Goal: Information Seeking & Learning: Learn about a topic

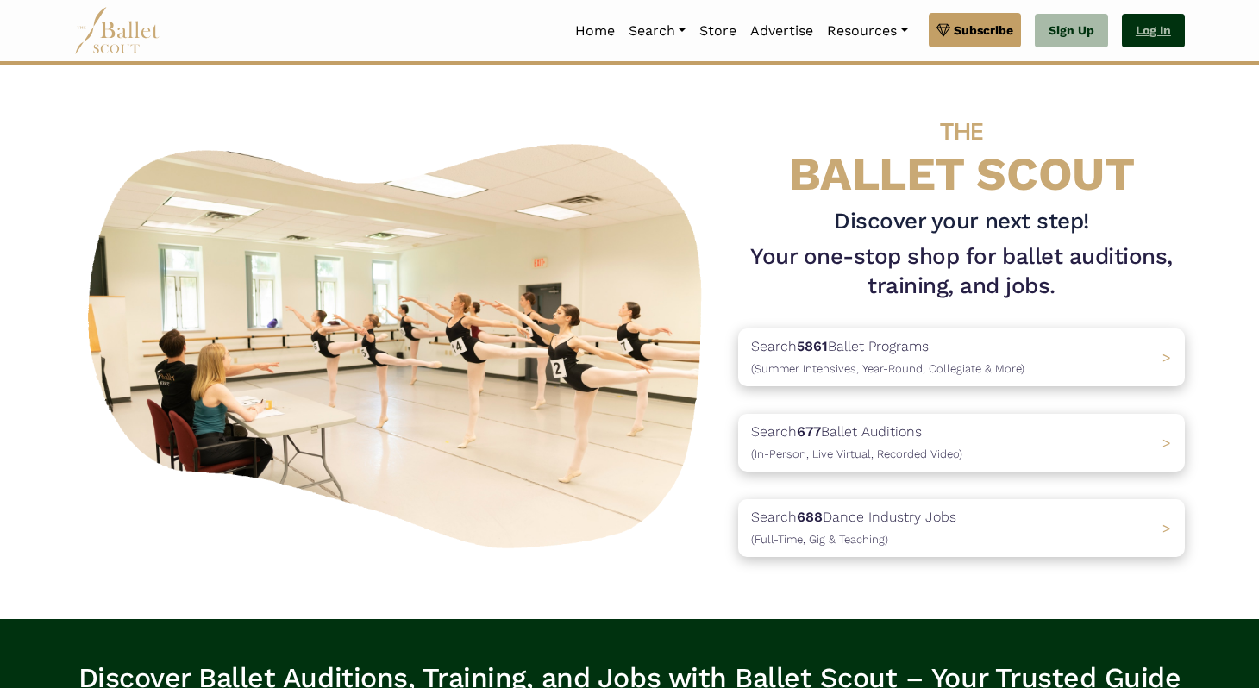
click at [1145, 46] on link "Log In" at bounding box center [1153, 31] width 63 height 35
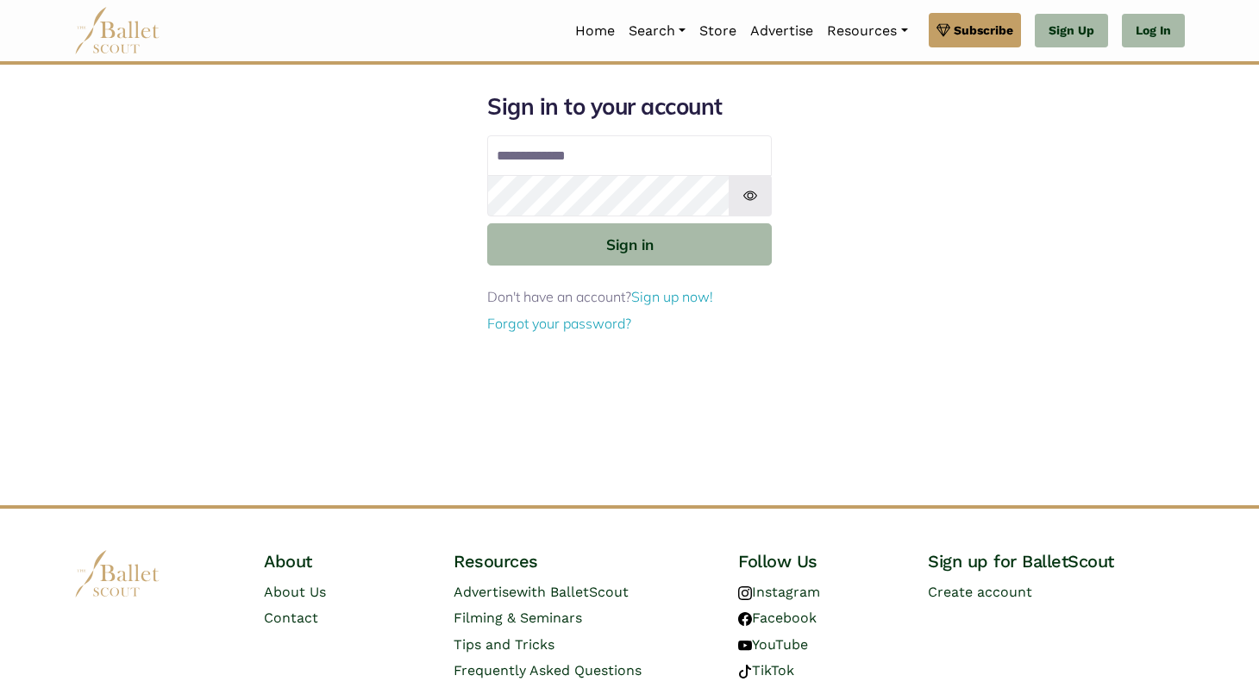
click at [656, 159] on input "Email address" at bounding box center [629, 155] width 285 height 41
click at [527, 154] on input "*****" at bounding box center [629, 155] width 285 height 41
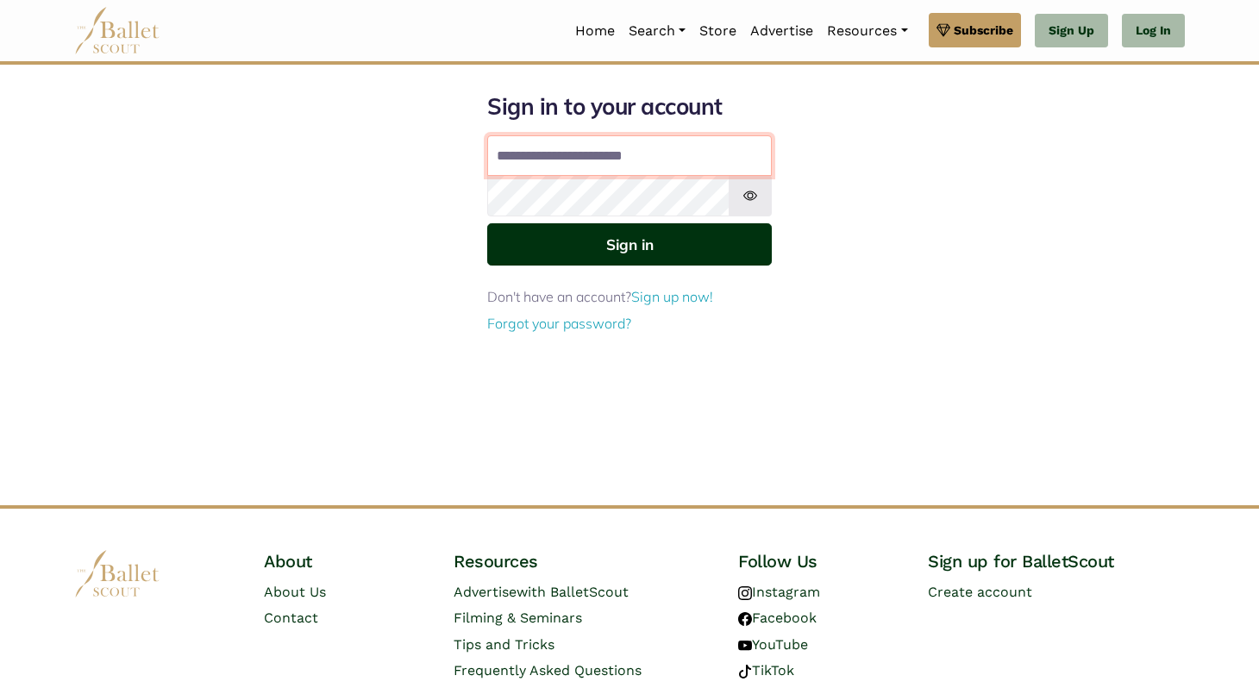
type input "**********"
click at [530, 241] on button "Sign in" at bounding box center [629, 244] width 285 height 42
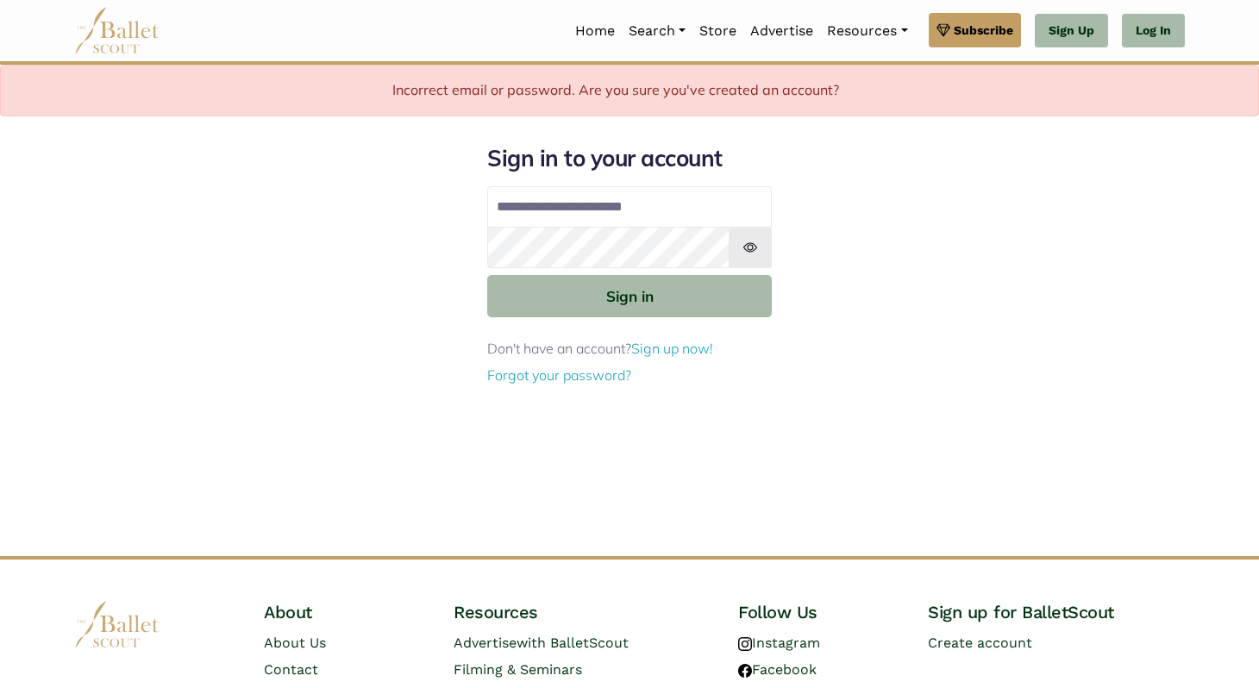
click at [642, 204] on input "**********" at bounding box center [629, 206] width 285 height 41
type input "**********"
click at [487, 275] on button "Sign in" at bounding box center [629, 296] width 285 height 42
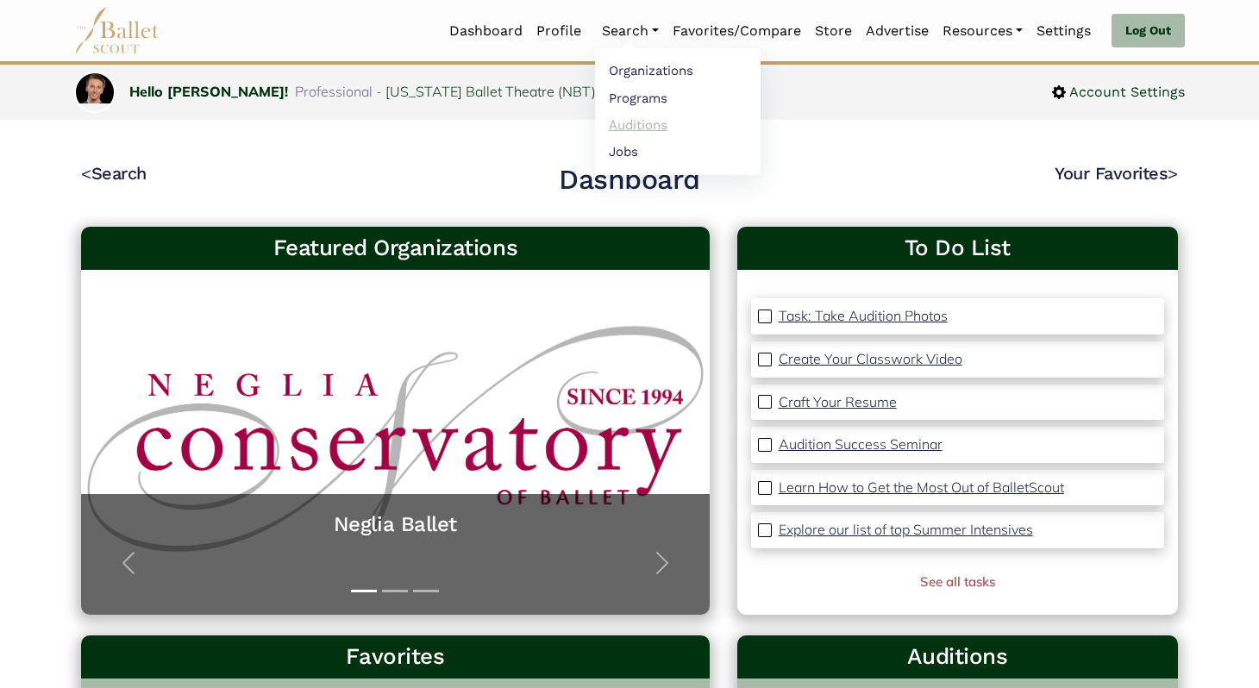
click at [642, 123] on link "Auditions" at bounding box center [678, 124] width 166 height 27
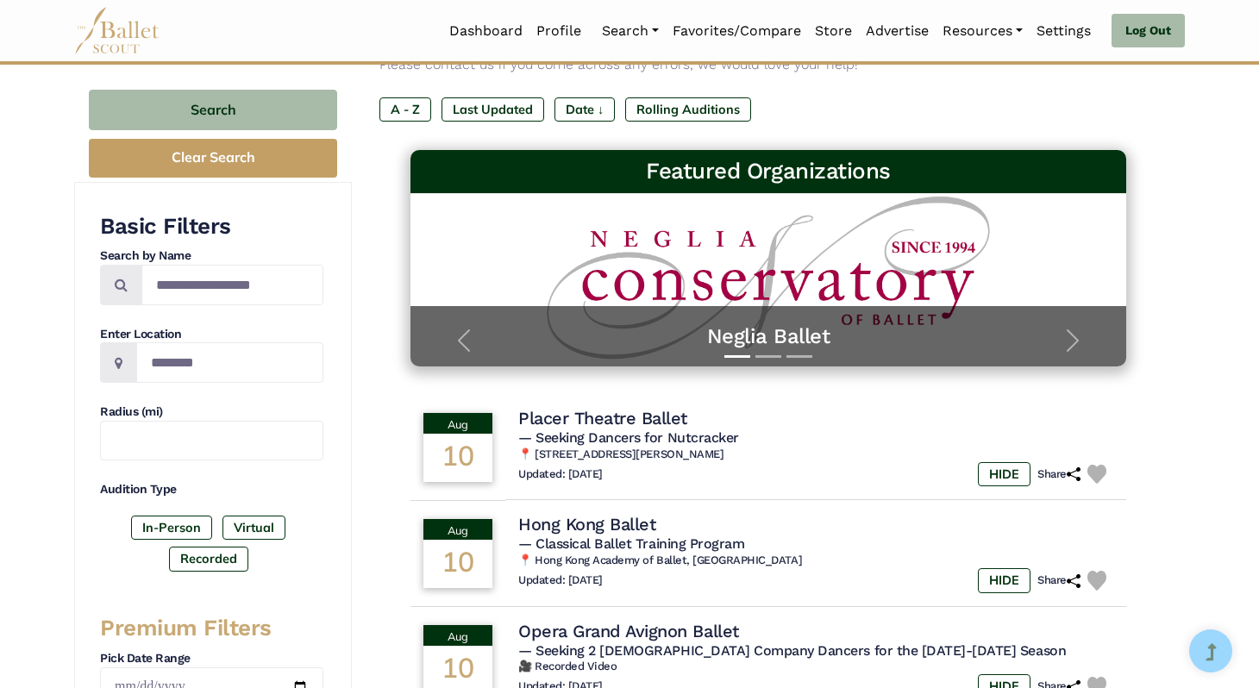
scroll to position [195, 0]
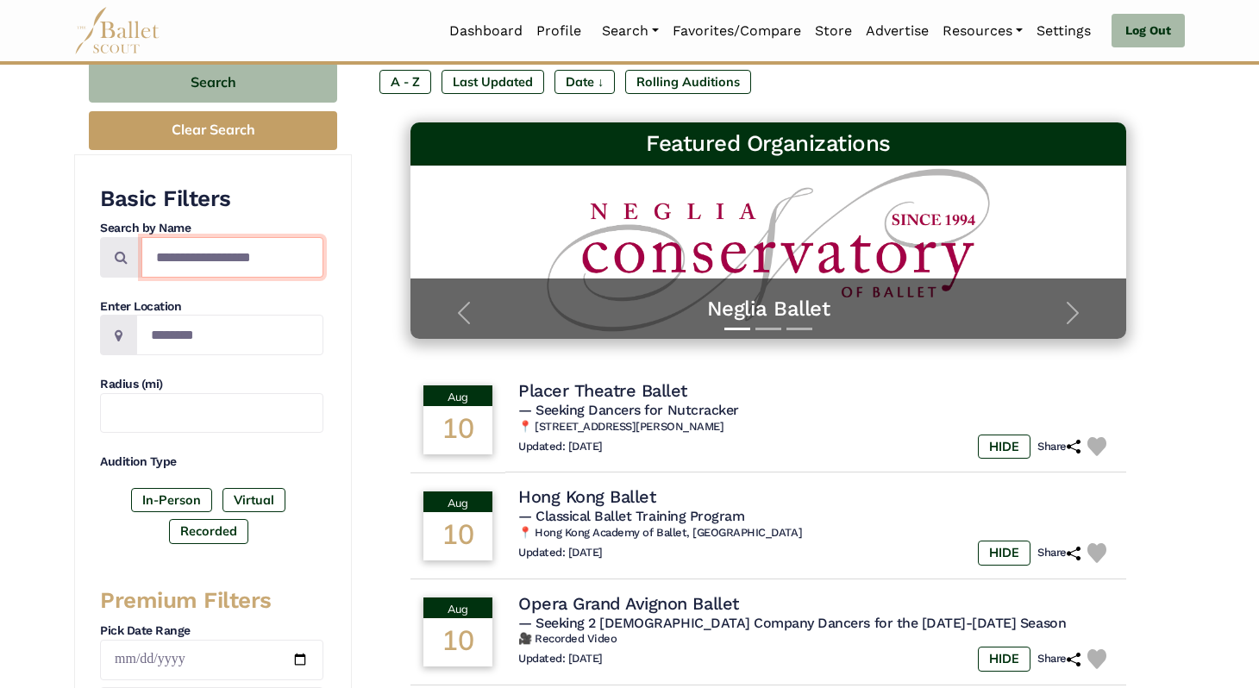
click at [191, 253] on input "Search by names..." at bounding box center [232, 257] width 182 height 41
click at [166, 339] on input "Location" at bounding box center [229, 335] width 187 height 41
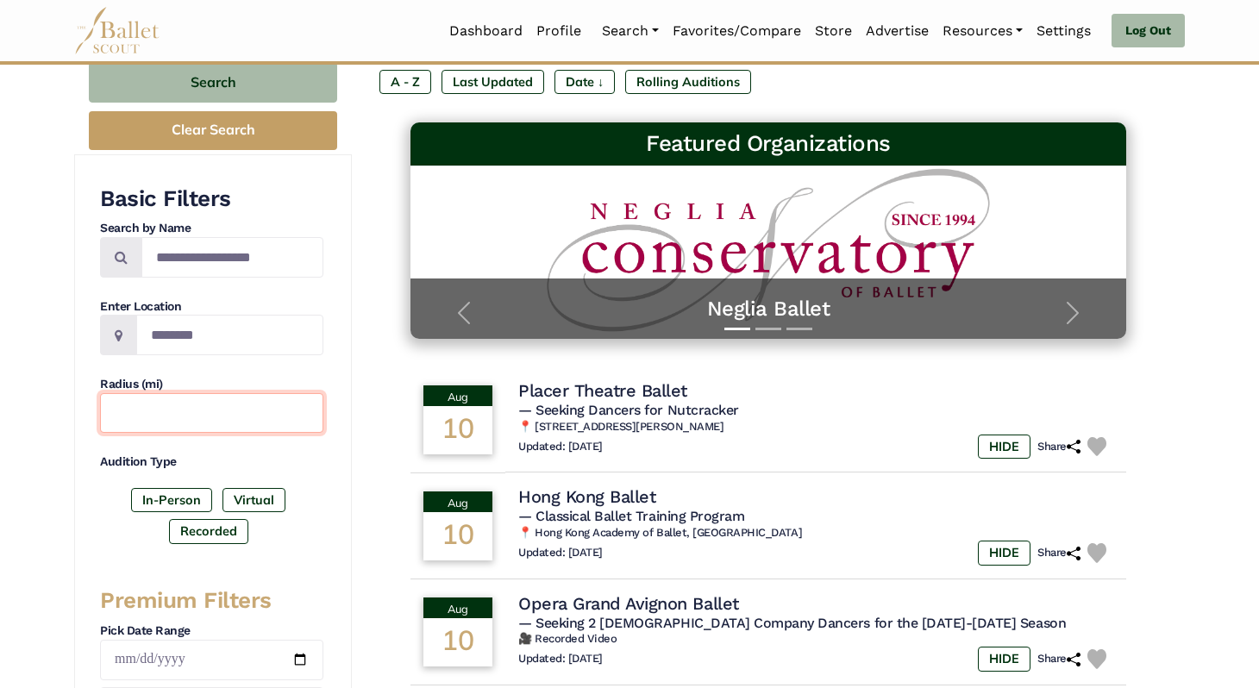
click at [155, 415] on input "text" at bounding box center [211, 413] width 223 height 41
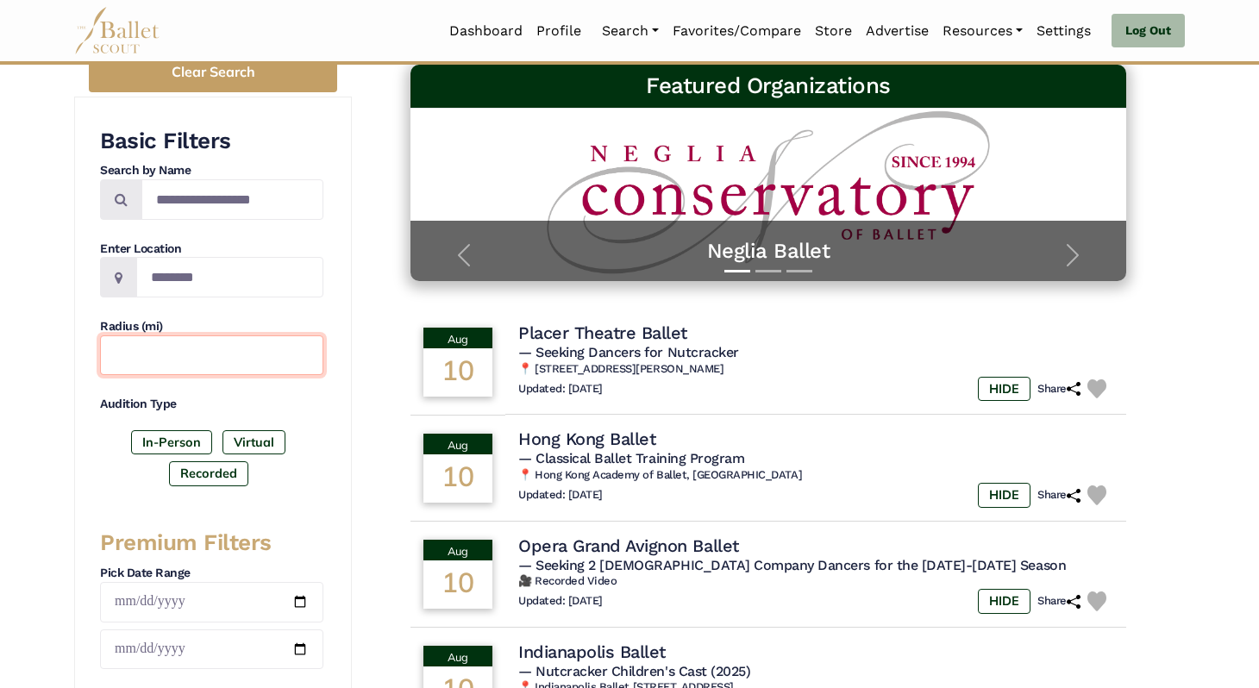
scroll to position [274, 0]
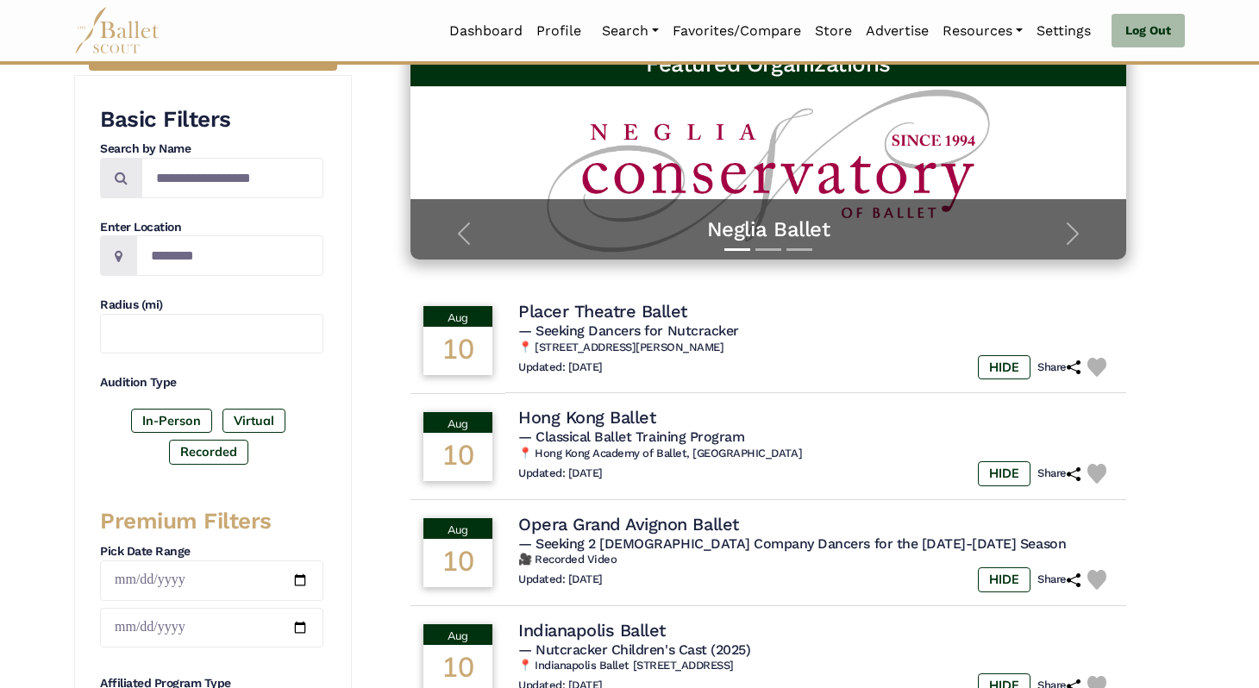
click at [232, 450] on label "Recorded" at bounding box center [208, 452] width 79 height 24
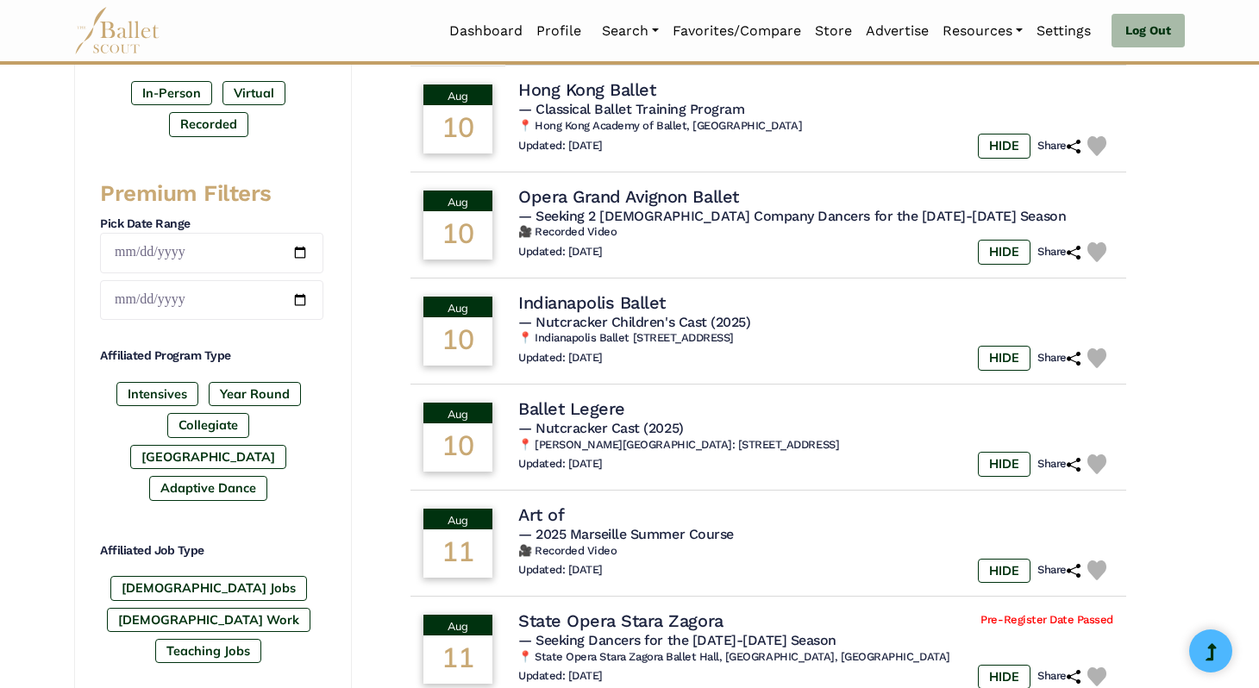
scroll to position [604, 0]
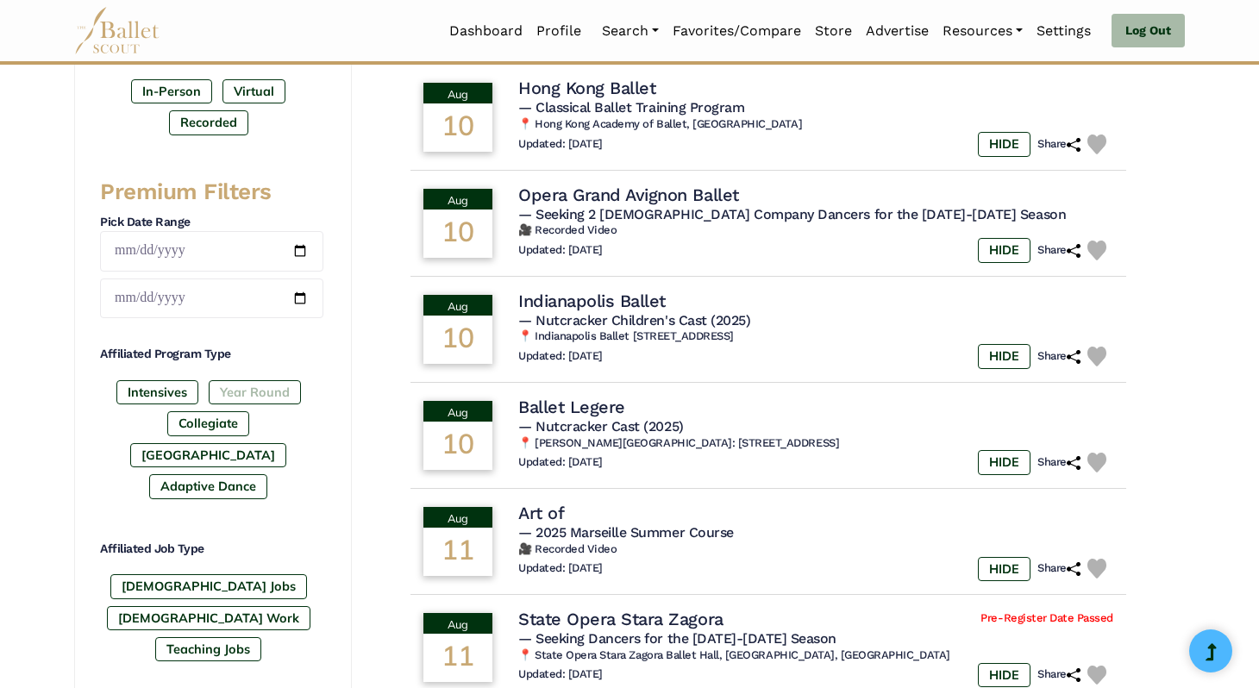
click at [275, 387] on label "Year Round" at bounding box center [255, 392] width 92 height 24
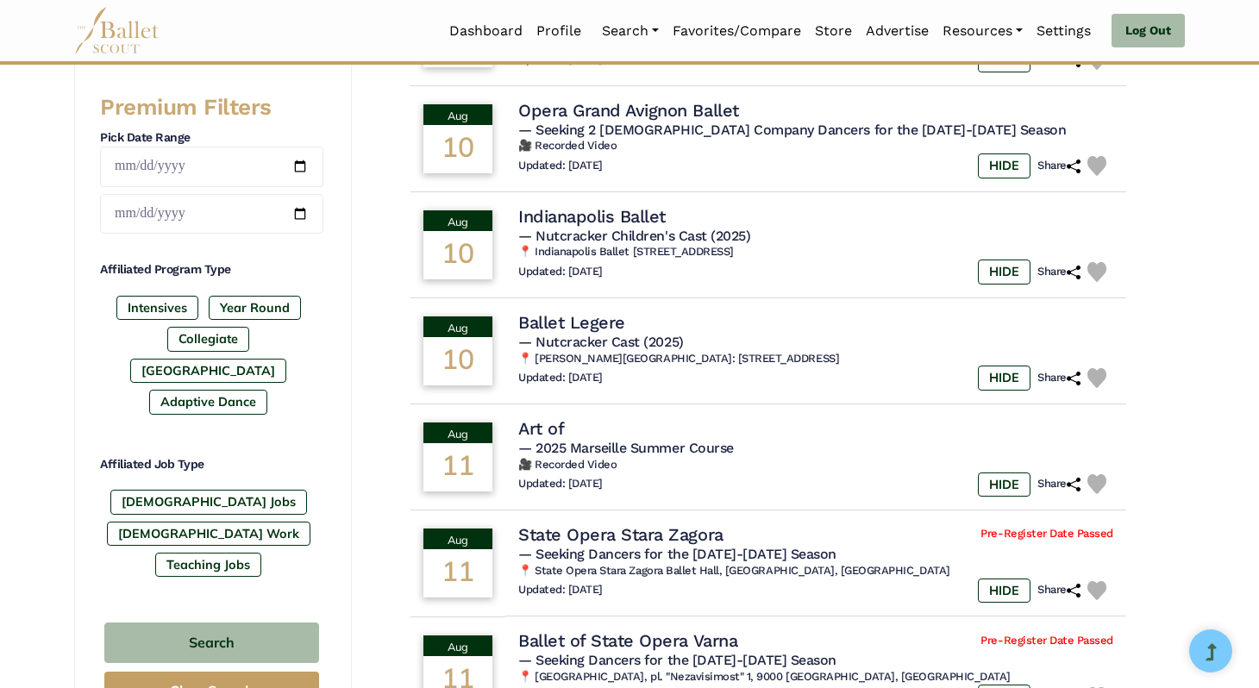
scroll to position [701, 0]
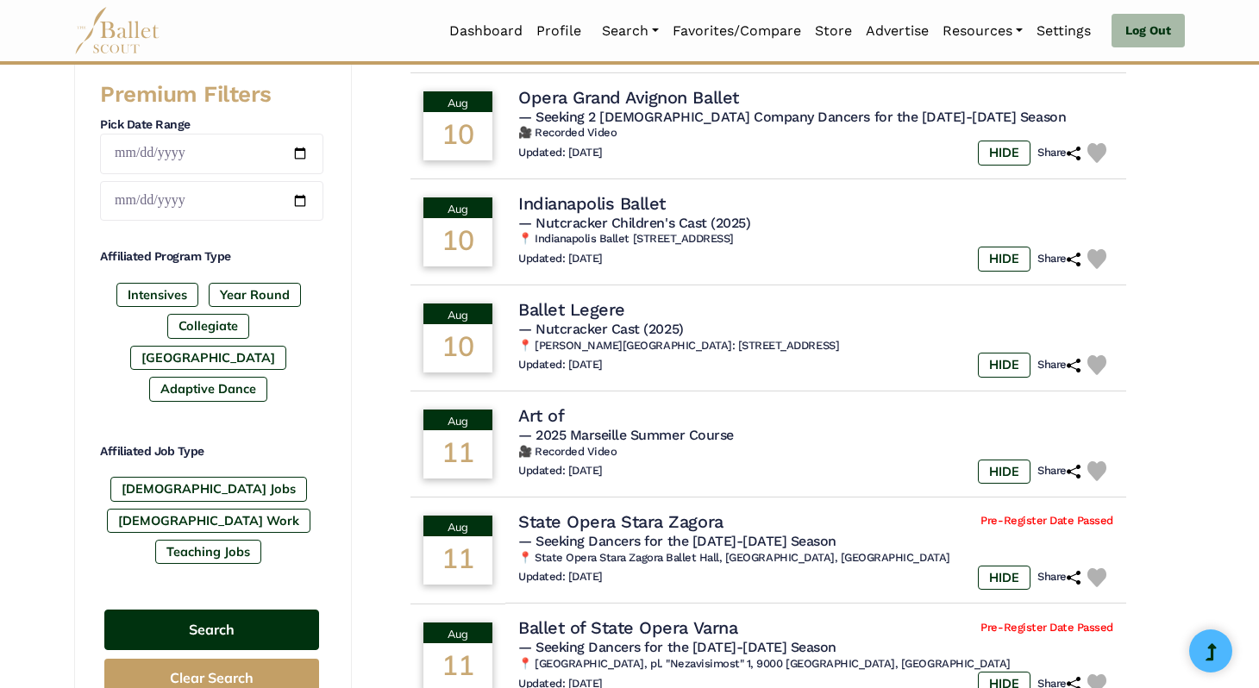
click at [194, 610] on button "Search" at bounding box center [211, 630] width 215 height 41
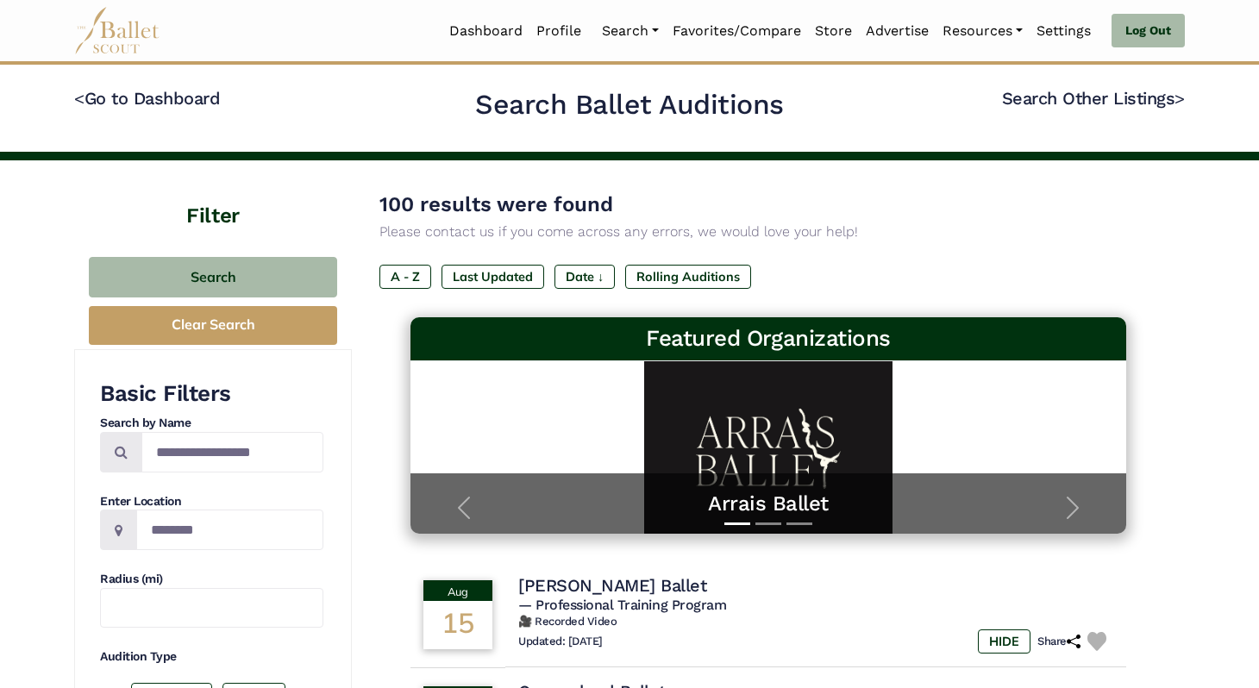
click at [529, 225] on p "Please contact us if you come across any errors, we would love your help!" at bounding box center [769, 232] width 778 height 22
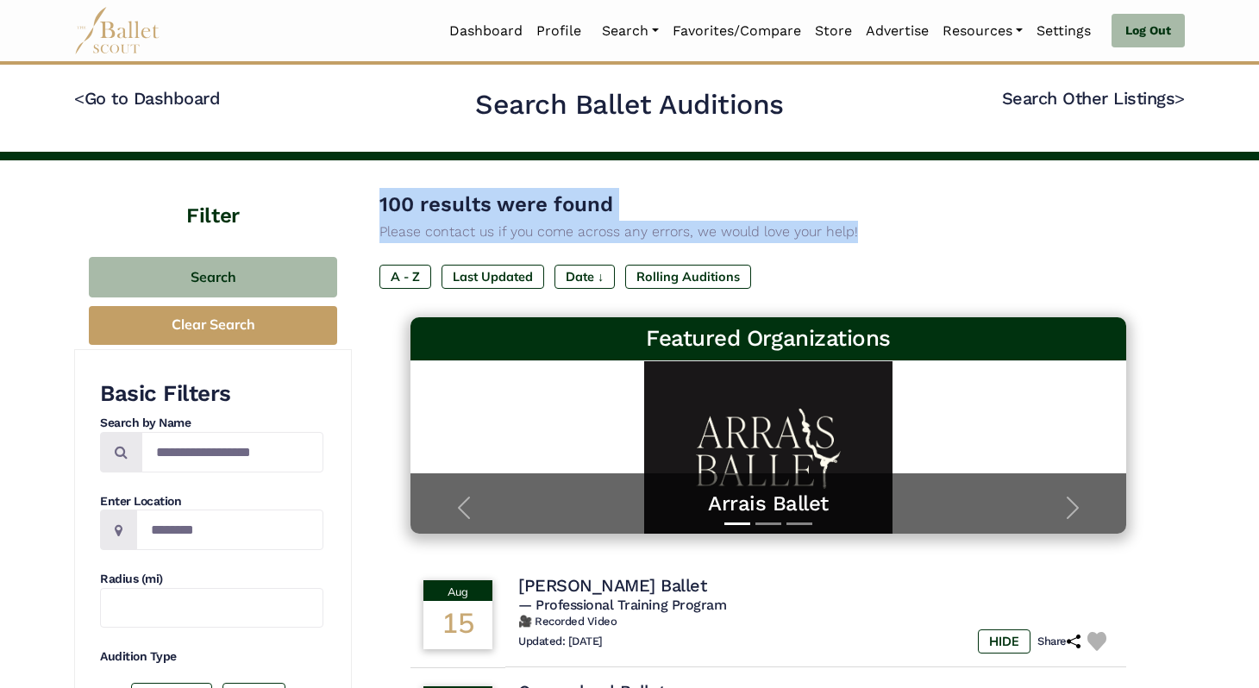
drag, startPoint x: 529, startPoint y: 225, endPoint x: 509, endPoint y: 209, distance: 25.7
click at [509, 209] on div "100 results were found Please contact us if you come across any errors, we woul…" at bounding box center [769, 215] width 778 height 55
click at [509, 209] on span "100 results were found" at bounding box center [497, 204] width 234 height 24
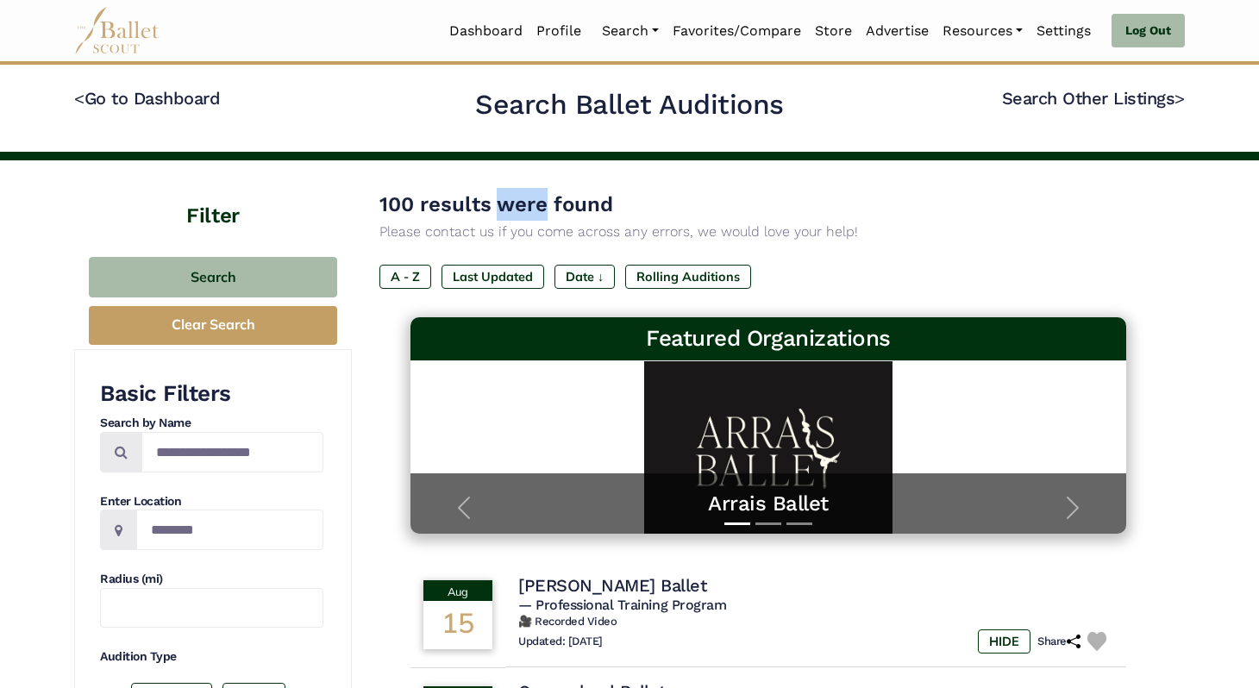
click at [509, 209] on span "100 results were found" at bounding box center [497, 204] width 234 height 24
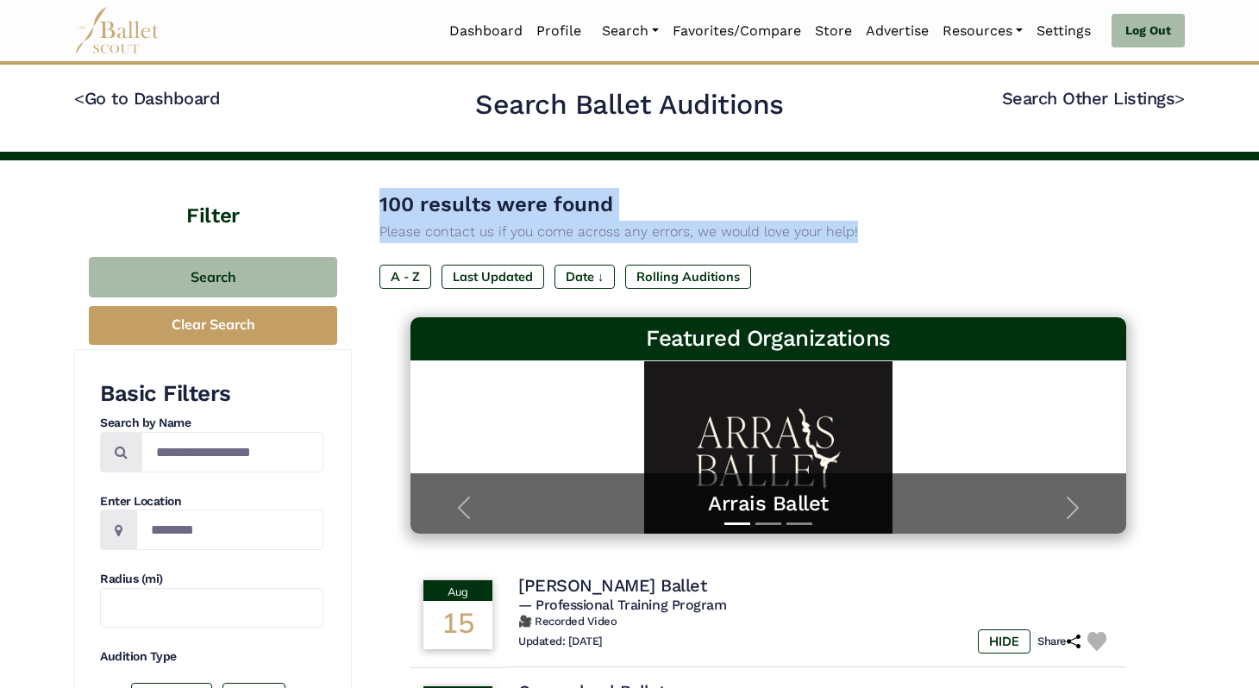
drag, startPoint x: 509, startPoint y: 209, endPoint x: 531, endPoint y: 233, distance: 32.4
click at [531, 233] on div "100 results were found Please contact us if you come across any errors, we woul…" at bounding box center [769, 215] width 778 height 55
click at [531, 233] on p "Please contact us if you come across any errors, we would love your help!" at bounding box center [769, 232] width 778 height 22
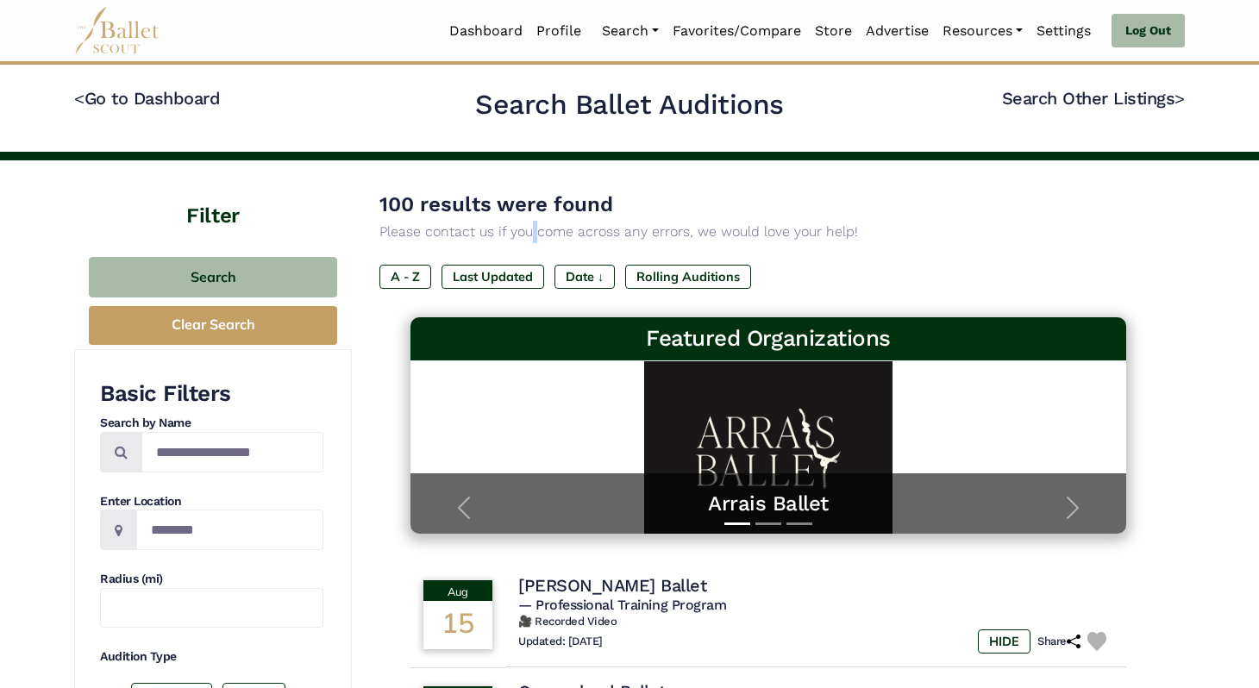
click at [531, 233] on p "Please contact us if you come across any errors, we would love your help!" at bounding box center [769, 232] width 778 height 22
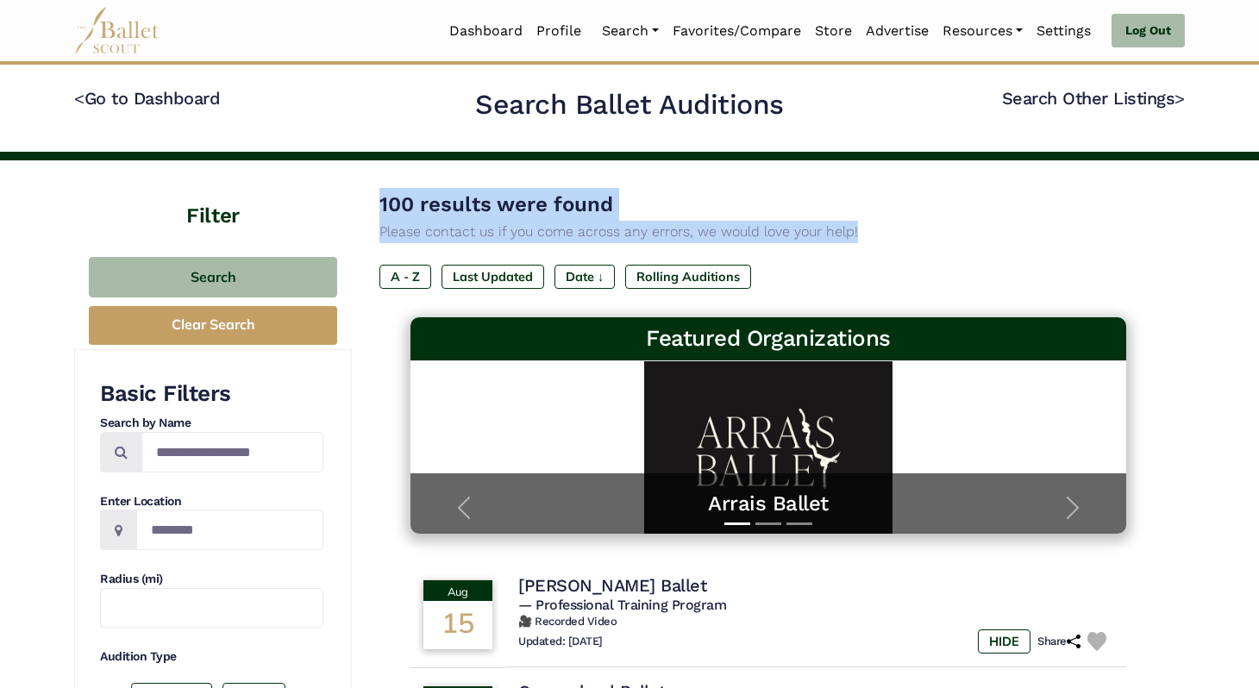
drag, startPoint x: 531, startPoint y: 233, endPoint x: 511, endPoint y: 210, distance: 30.6
click at [511, 210] on div "100 results were found Please contact us if you come across any errors, we woul…" at bounding box center [769, 215] width 778 height 55
click at [511, 210] on span "100 results were found" at bounding box center [497, 204] width 234 height 24
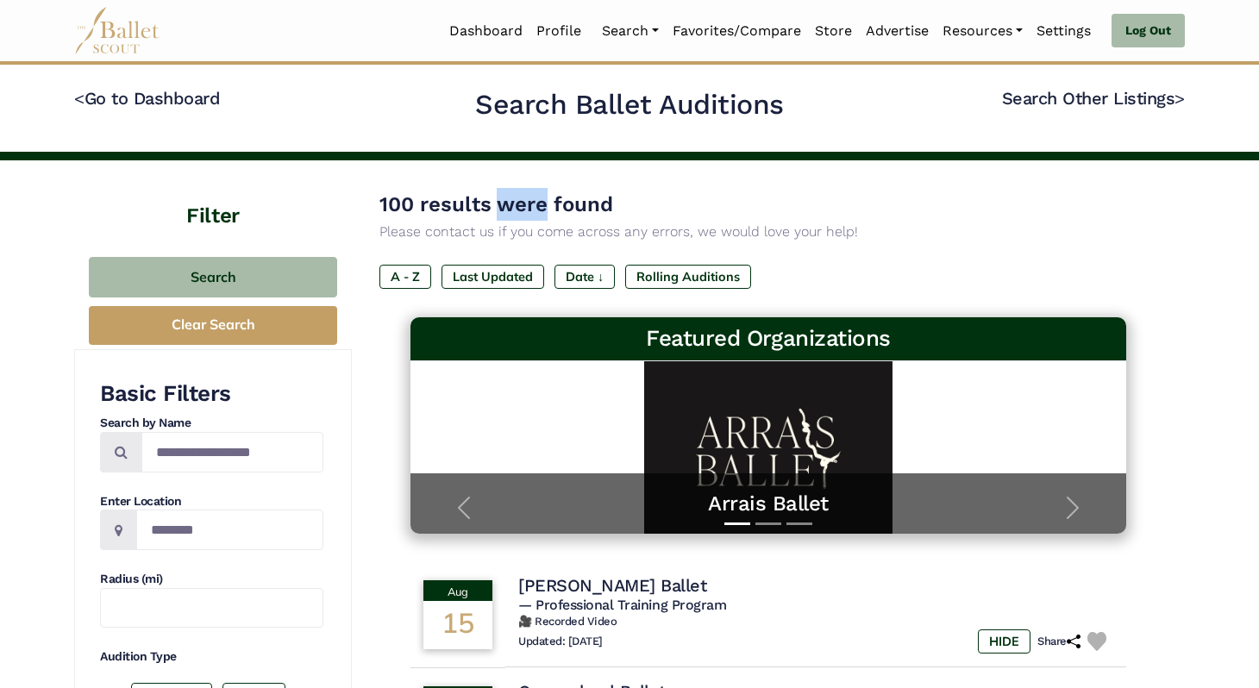
click at [511, 210] on span "100 results were found" at bounding box center [497, 204] width 234 height 24
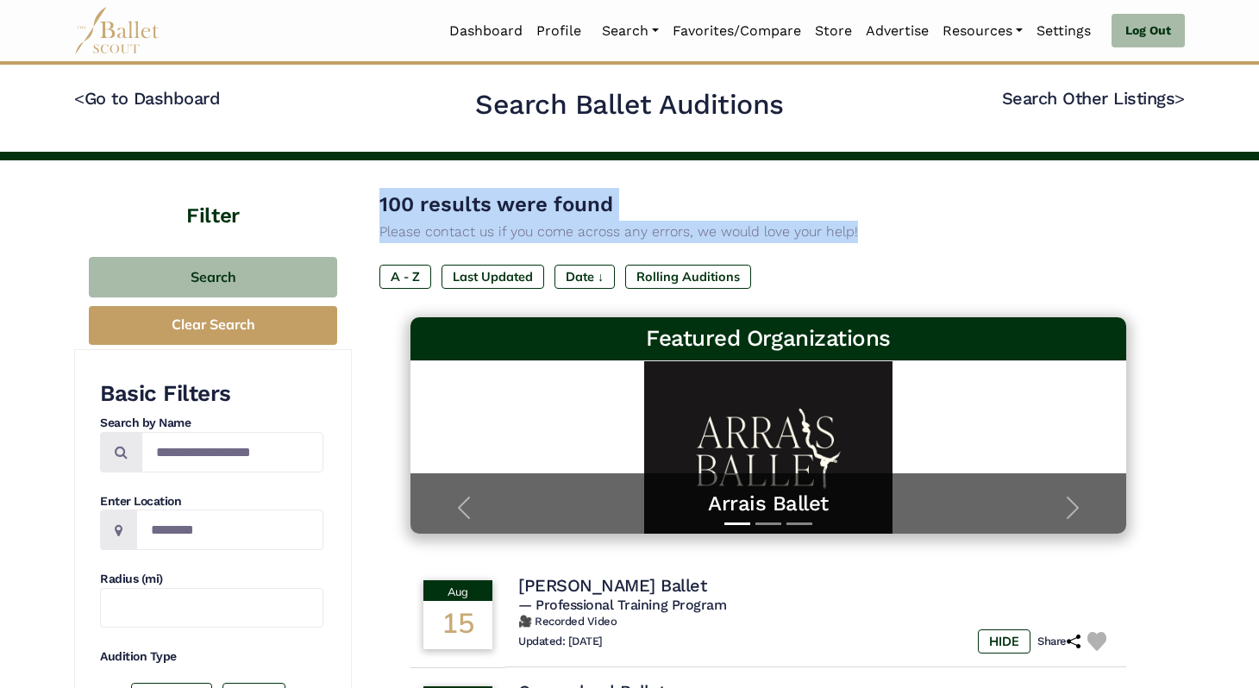
drag, startPoint x: 511, startPoint y: 210, endPoint x: 529, endPoint y: 244, distance: 39.0
click at [529, 244] on div "100 results were found Please contact us if you come across any errors, we woul…" at bounding box center [769, 252] width 778 height 129
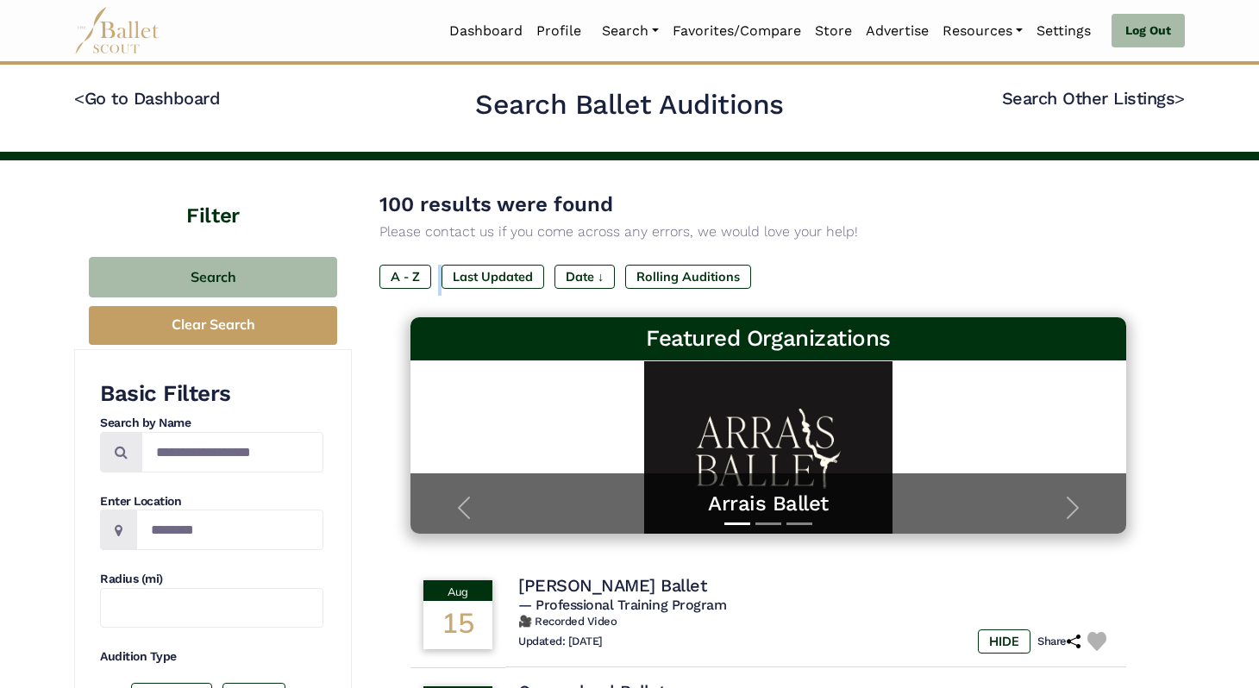
click at [529, 244] on div "100 results were found Please contact us if you come across any errors, we woul…" at bounding box center [769, 252] width 778 height 129
click at [526, 233] on p "Please contact us if you come across any errors, we would love your help!" at bounding box center [769, 232] width 778 height 22
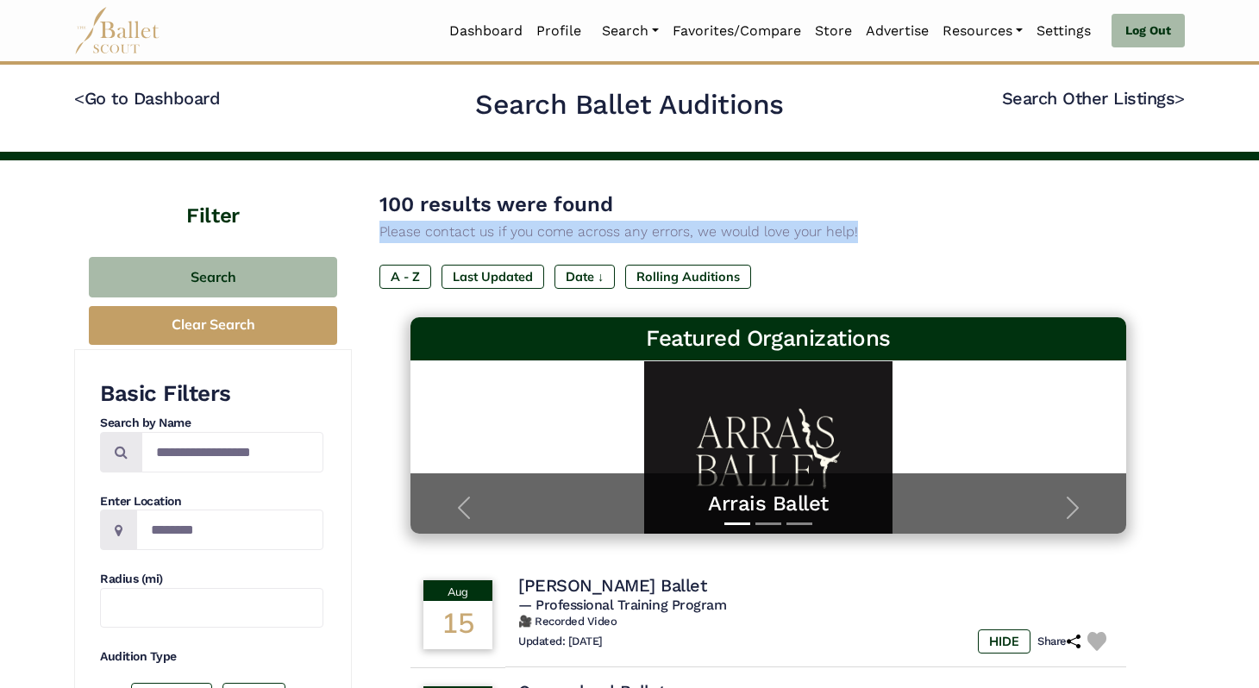
click at [526, 233] on p "Please contact us if you come across any errors, we would love your help!" at bounding box center [769, 232] width 778 height 22
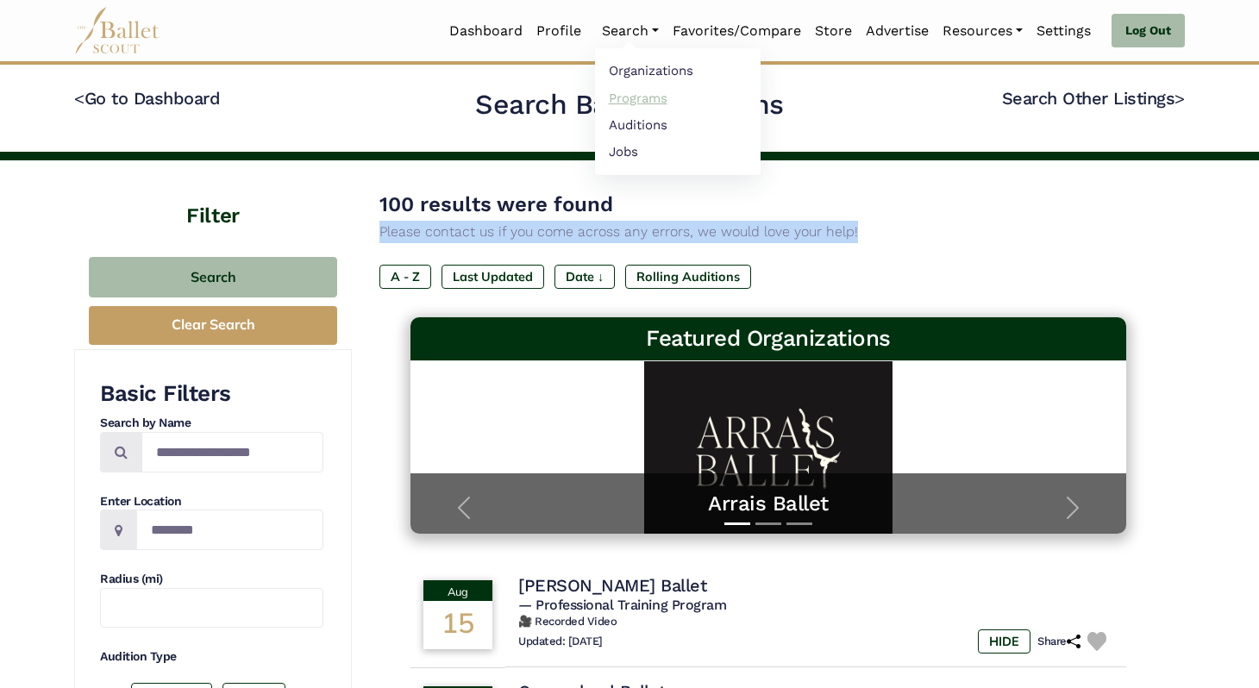
click at [631, 94] on link "Programs" at bounding box center [678, 98] width 166 height 27
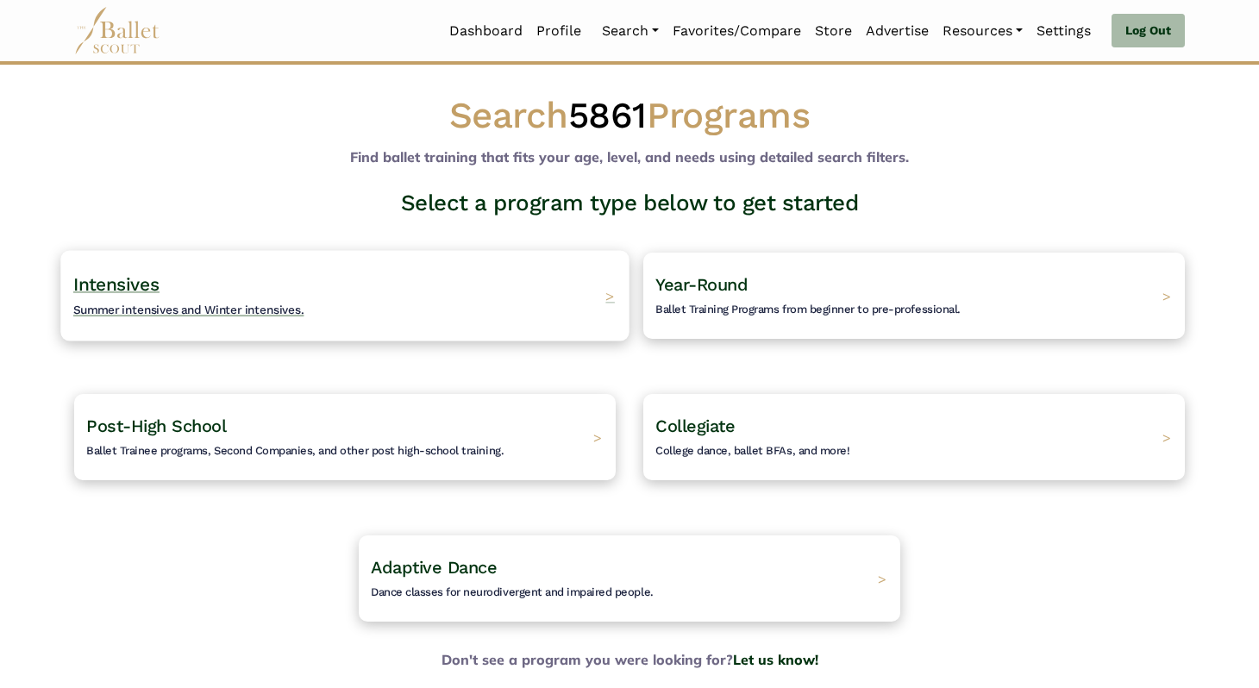
click at [450, 318] on div "Intensives Summer intensives and Winter intensives. >" at bounding box center [344, 295] width 568 height 91
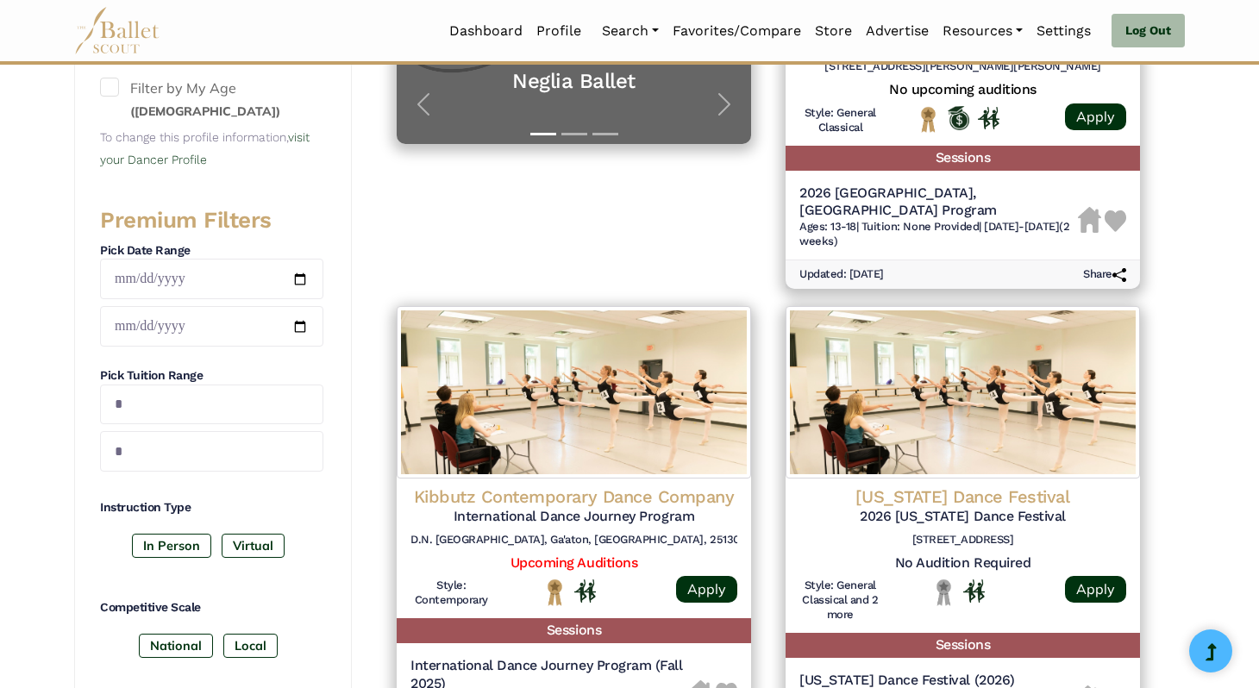
scroll to position [566, 0]
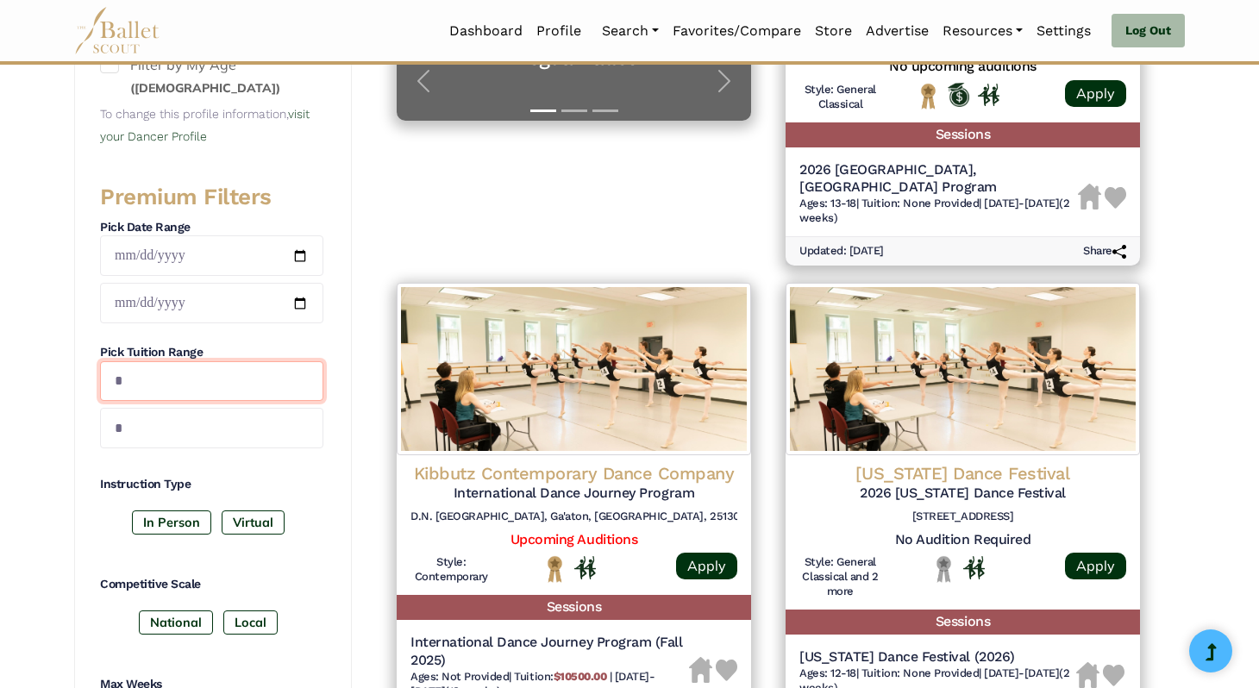
click at [227, 376] on input "text" at bounding box center [211, 381] width 223 height 41
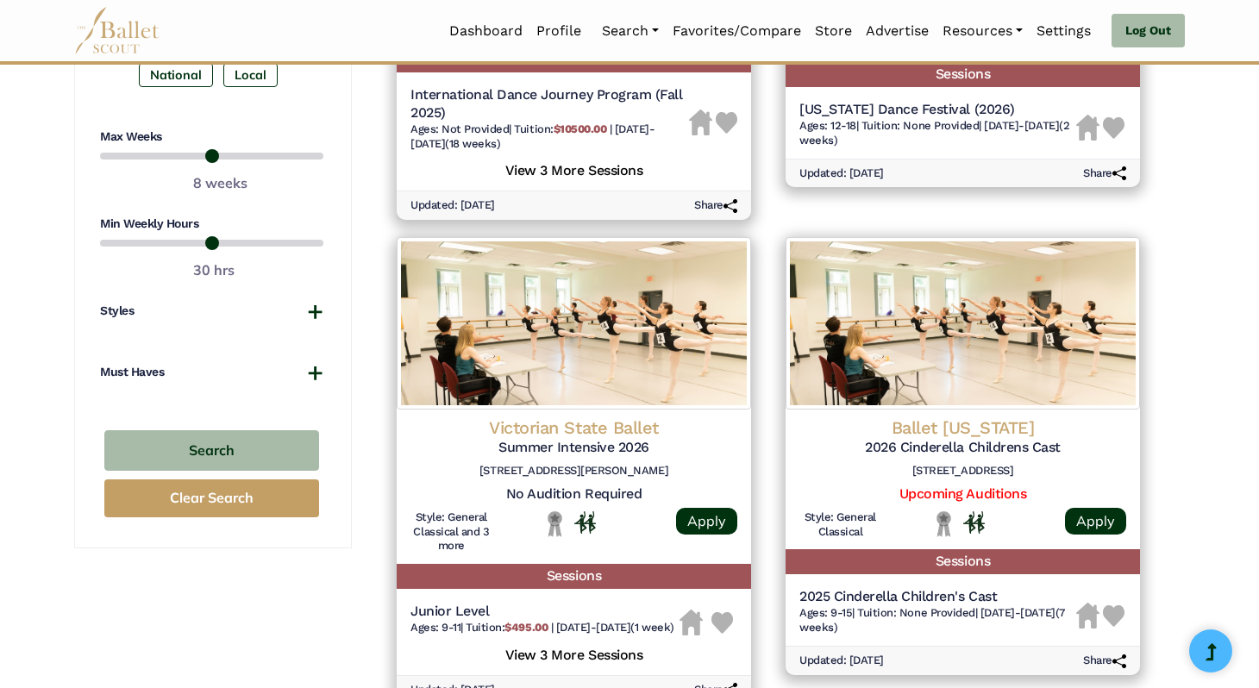
scroll to position [1119, 0]
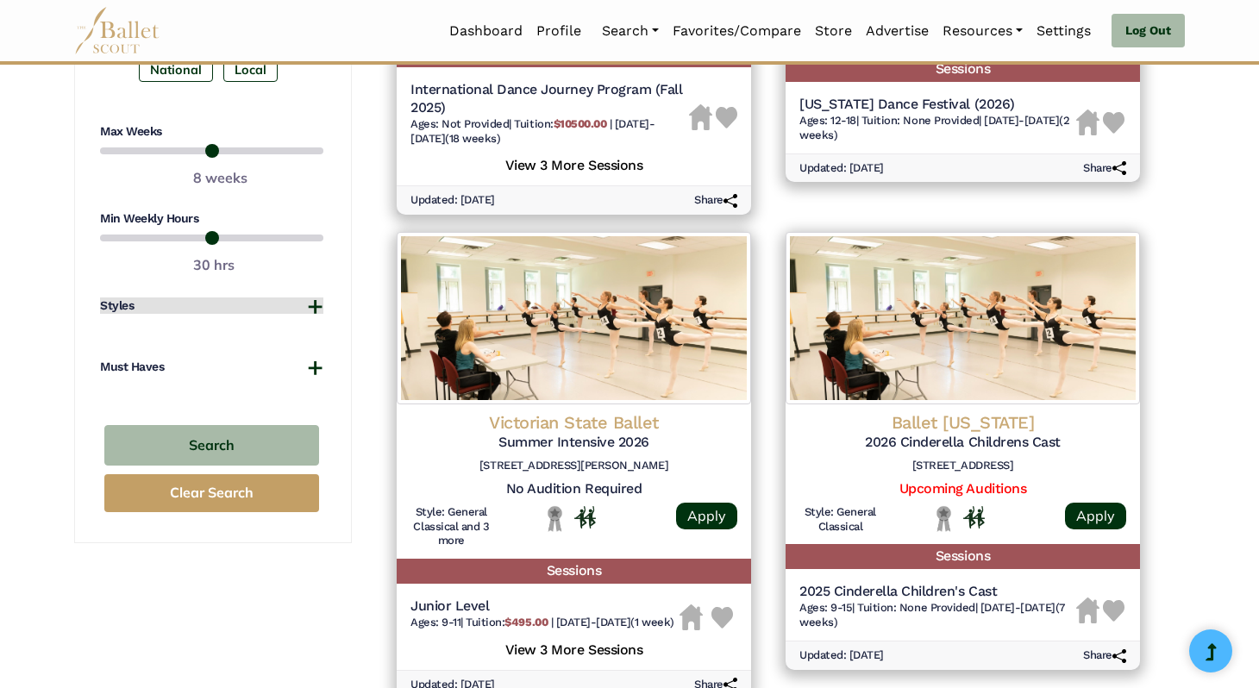
click at [242, 311] on button "Styles" at bounding box center [211, 306] width 223 height 17
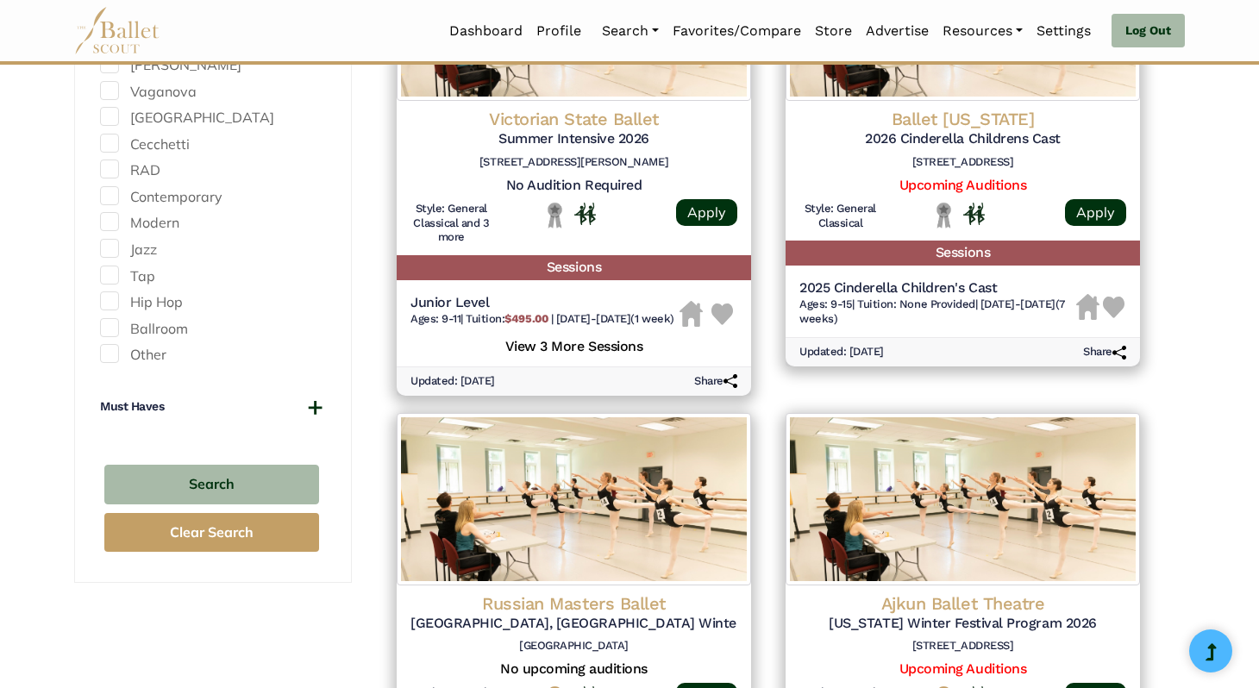
scroll to position [1424, 0]
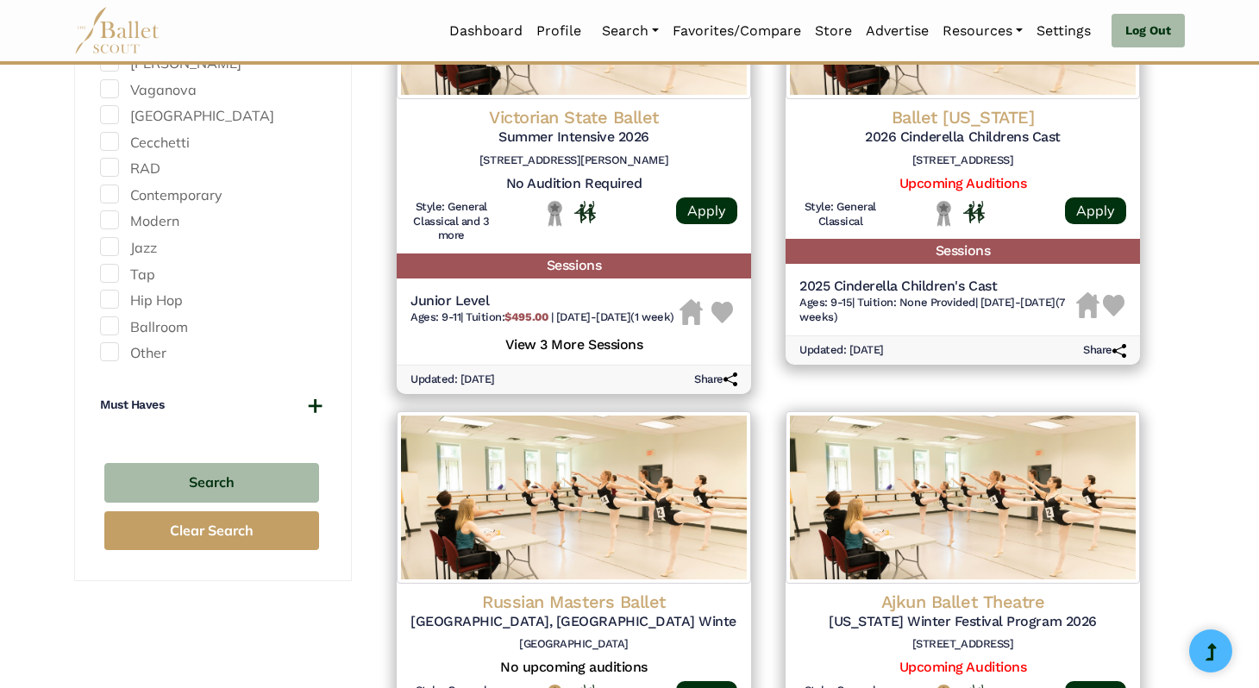
click at [170, 403] on button "Must Haves" at bounding box center [211, 405] width 223 height 17
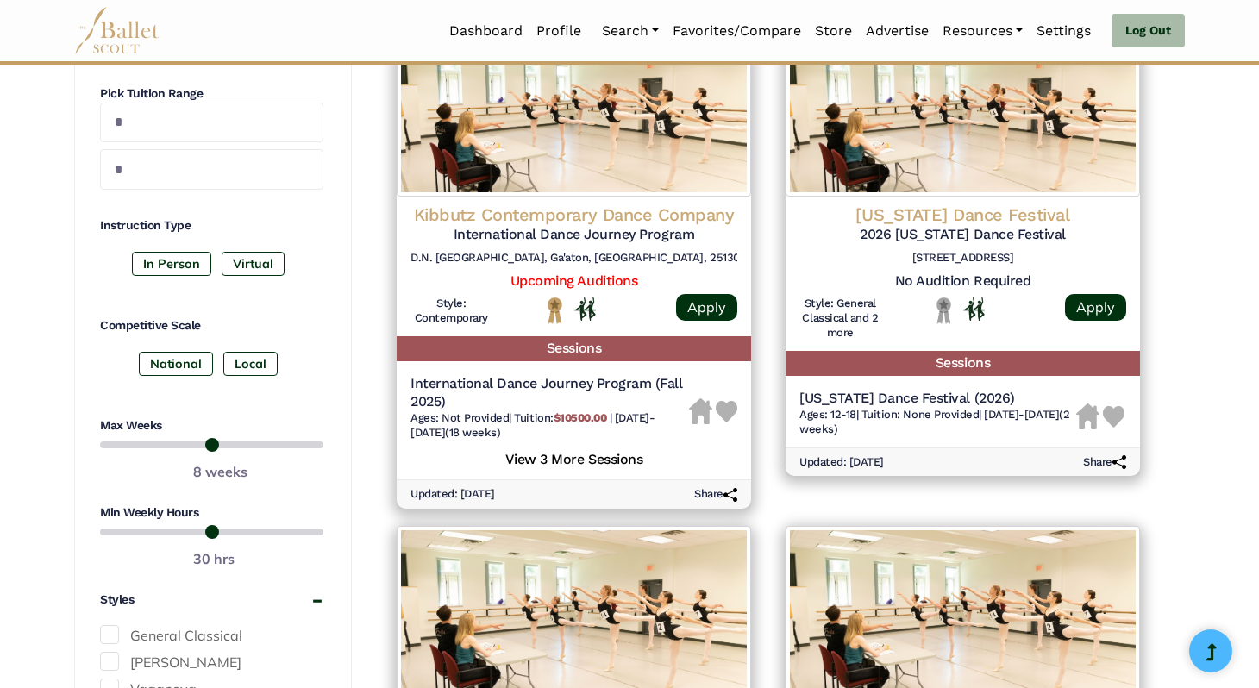
scroll to position [0, 0]
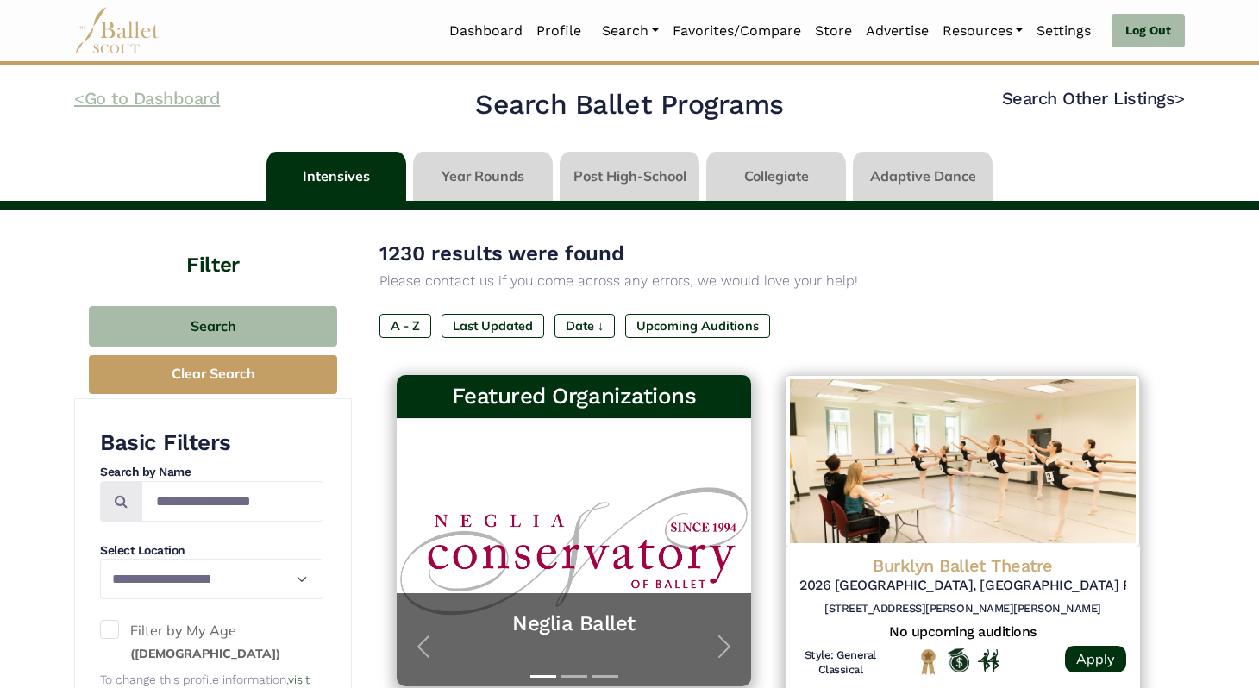
click at [194, 99] on link "< Go to Dashboard" at bounding box center [147, 98] width 146 height 21
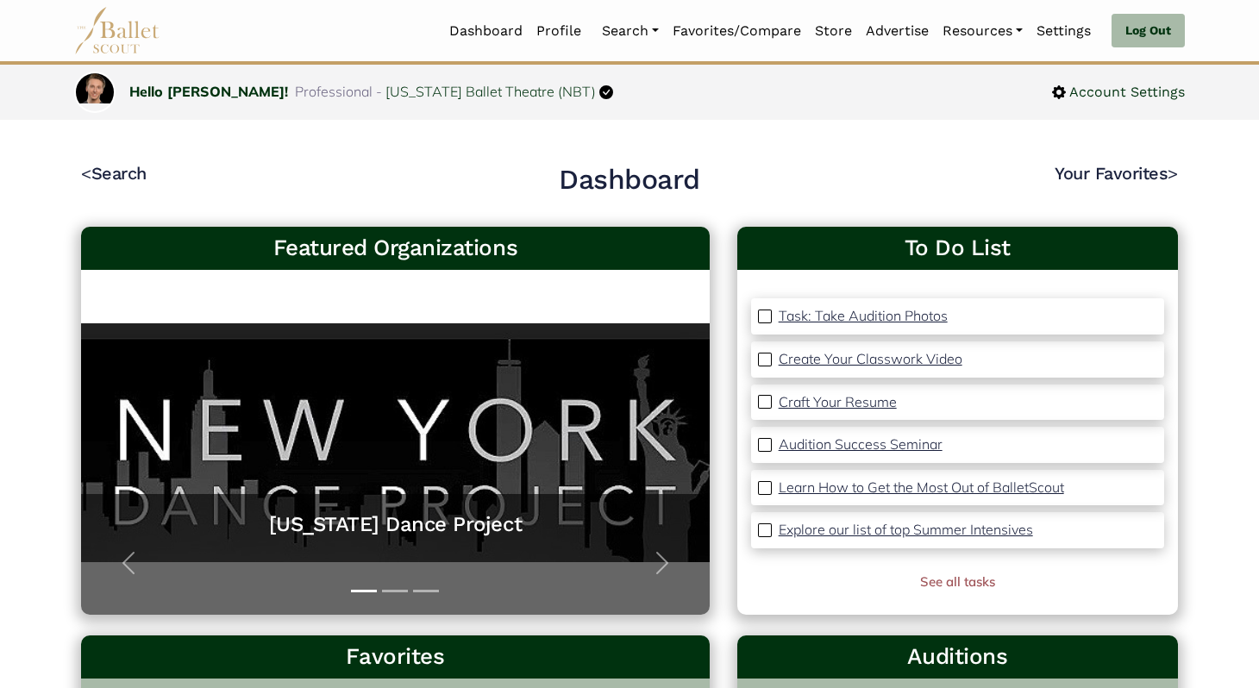
click at [154, 45] on img at bounding box center [117, 30] width 86 height 47
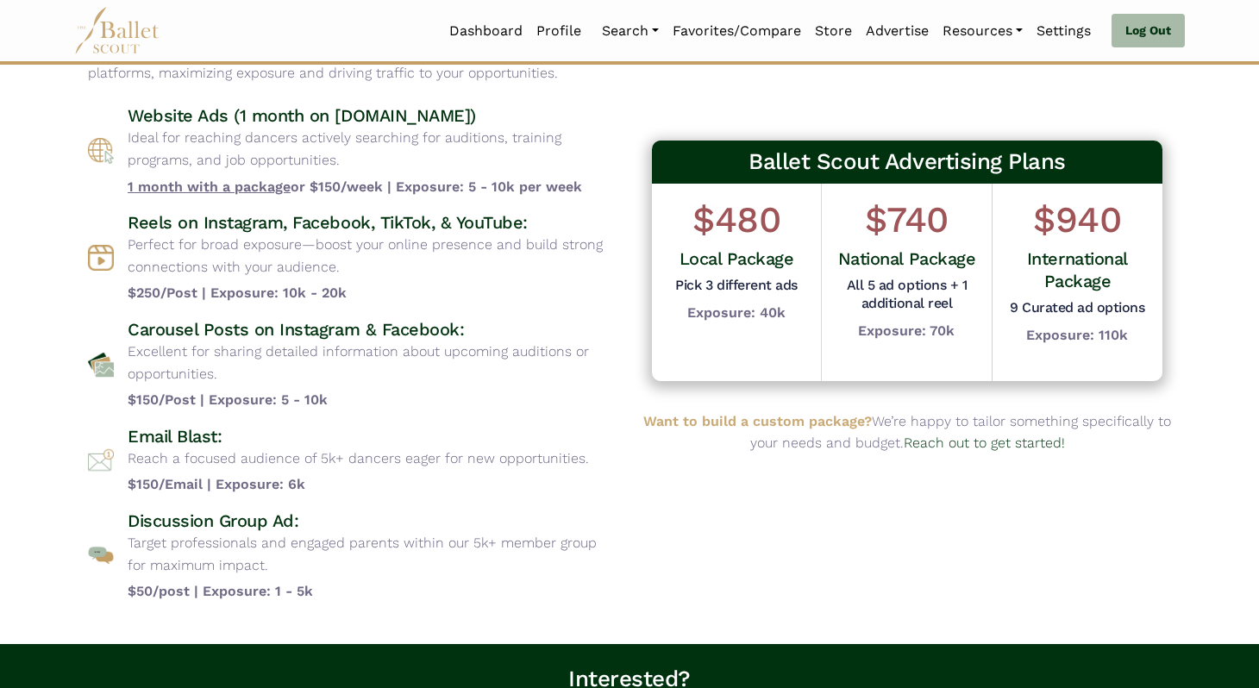
scroll to position [133, 0]
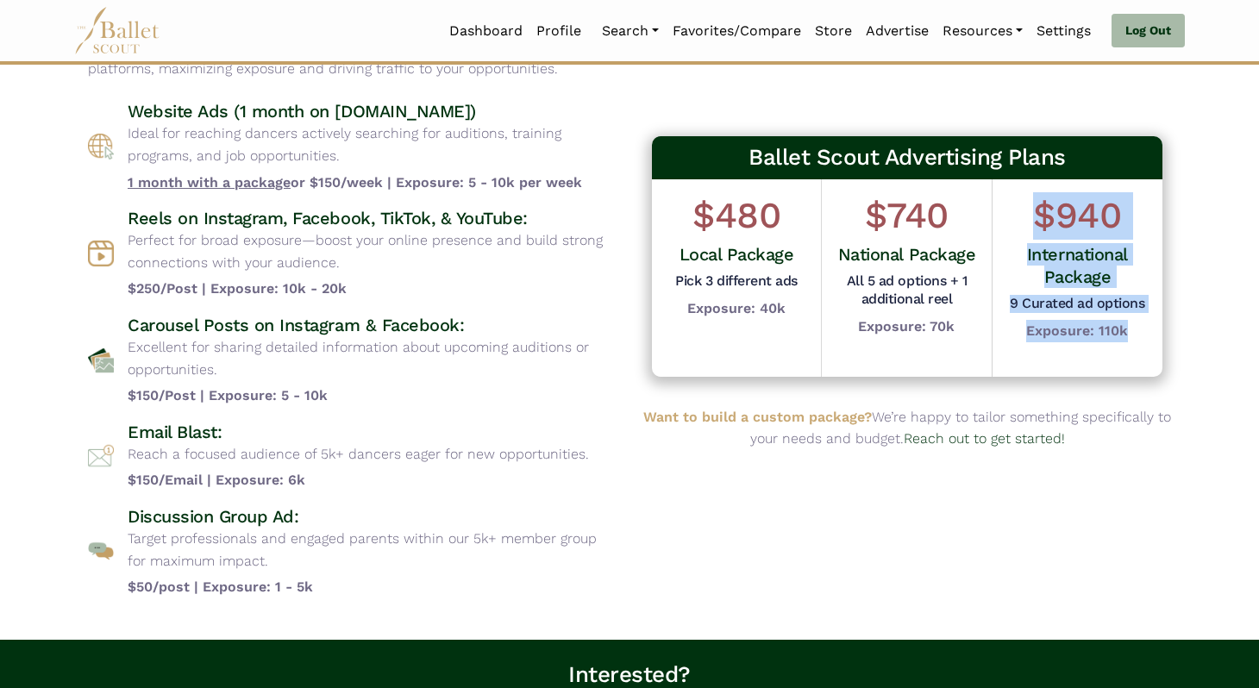
drag, startPoint x: 1131, startPoint y: 335, endPoint x: 1010, endPoint y: 207, distance: 175.7
click at [1010, 207] on div "$940 International Package 9 Curated ad options Exposure: 110k" at bounding box center [1078, 267] width 144 height 150
click at [1010, 207] on h1 "$940" at bounding box center [1078, 215] width 144 height 47
drag, startPoint x: 1010, startPoint y: 207, endPoint x: 1192, endPoint y: 346, distance: 229.0
click at [1192, 346] on div "Advertising Packages Choose from a variety of targeted advertising options desi…" at bounding box center [629, 285] width 1139 height 653
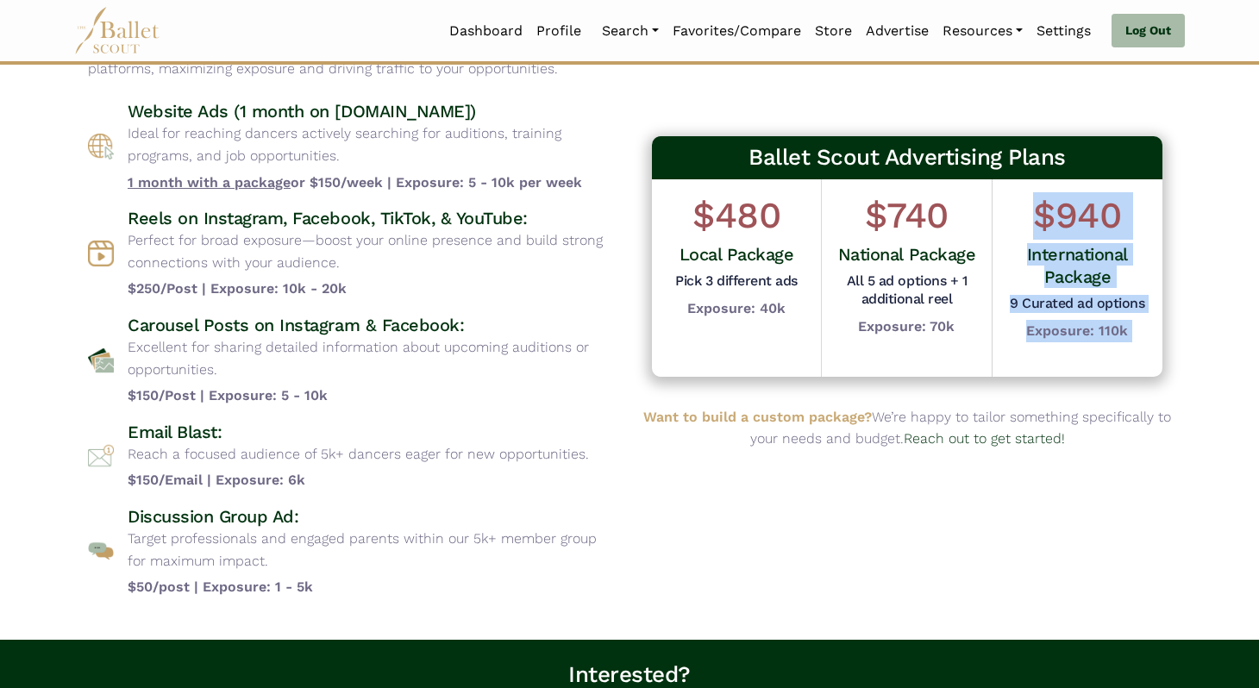
click at [1132, 331] on div "$940 International Package 9 Curated ad options Exposure: 110k" at bounding box center [1078, 267] width 144 height 150
drag, startPoint x: 1132, startPoint y: 331, endPoint x: 1026, endPoint y: 185, distance: 181.0
click at [1026, 185] on div "$940 International Package 9 Curated ad options Exposure: 110k" at bounding box center [1078, 278] width 170 height 198
drag, startPoint x: 1028, startPoint y: 194, endPoint x: 1161, endPoint y: 351, distance: 205.7
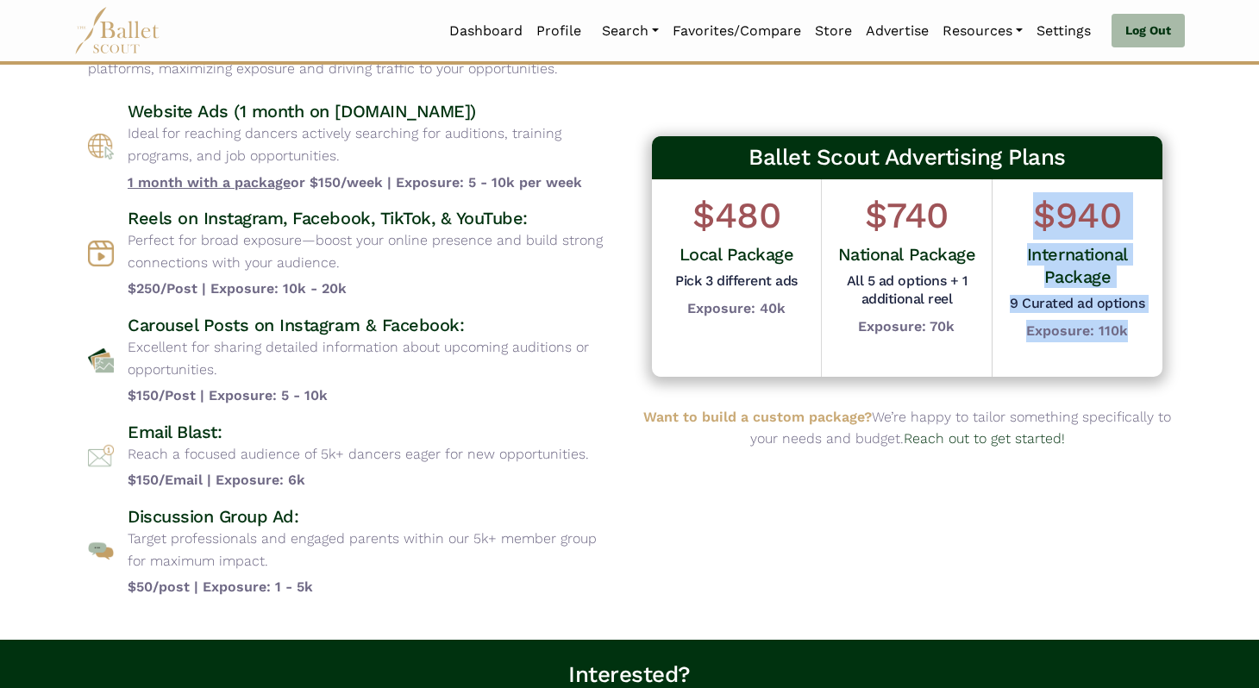
click at [1161, 351] on div "$940 International Package 9 Curated ad options Exposure: 110k" at bounding box center [1078, 278] width 170 height 198
click at [1157, 345] on div "$940 International Package 9 Curated ad options Exposure: 110k" at bounding box center [1078, 278] width 170 height 198
drag, startPoint x: 1157, startPoint y: 345, endPoint x: 1000, endPoint y: 181, distance: 227.0
click at [1000, 181] on div "$940 International Package 9 Curated ad options Exposure: 110k" at bounding box center [1078, 278] width 170 height 198
click at [1000, 182] on div "$940 International Package 9 Curated ad options Exposure: 110k" at bounding box center [1078, 278] width 170 height 198
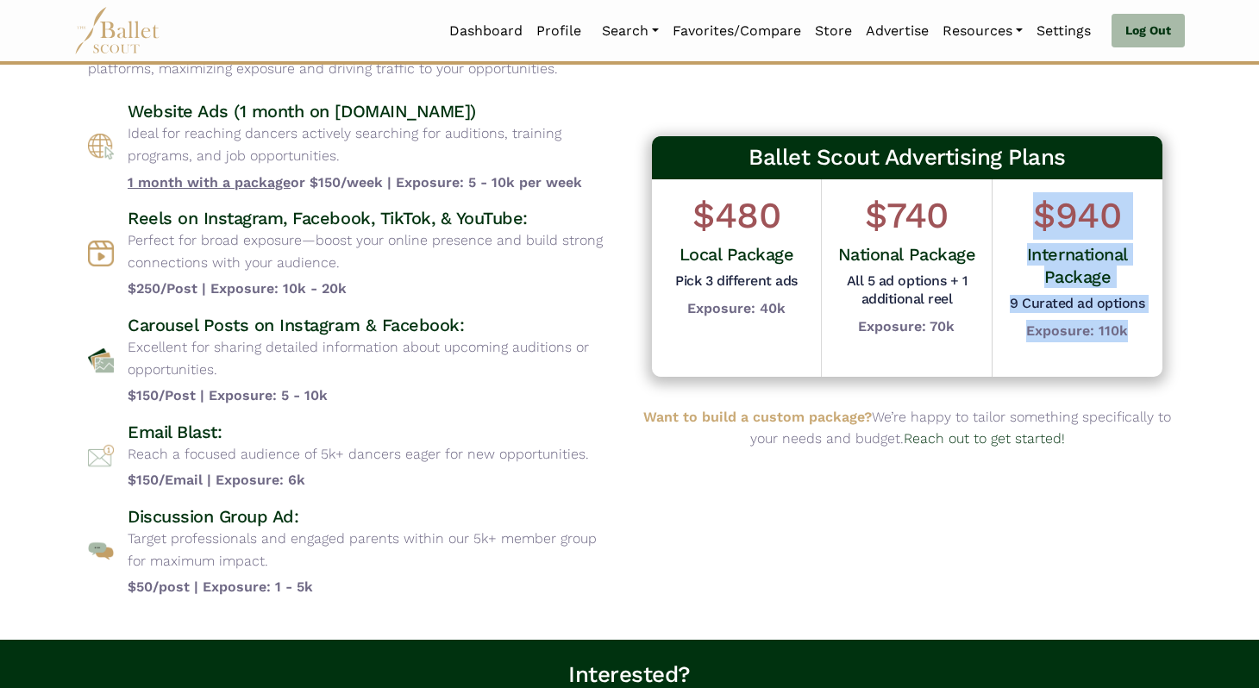
drag, startPoint x: 1008, startPoint y: 201, endPoint x: 1172, endPoint y: 347, distance: 220.0
click at [1177, 351] on div "Ballet Scout Advertising Plans $480 Local Package Pick 3 different ads Exposure…" at bounding box center [908, 285] width 556 height 653
click at [1171, 345] on div "Ballet Scout Advertising Plans $480 Local Package Pick 3 different ads Exposure…" at bounding box center [908, 257] width 528 height 258
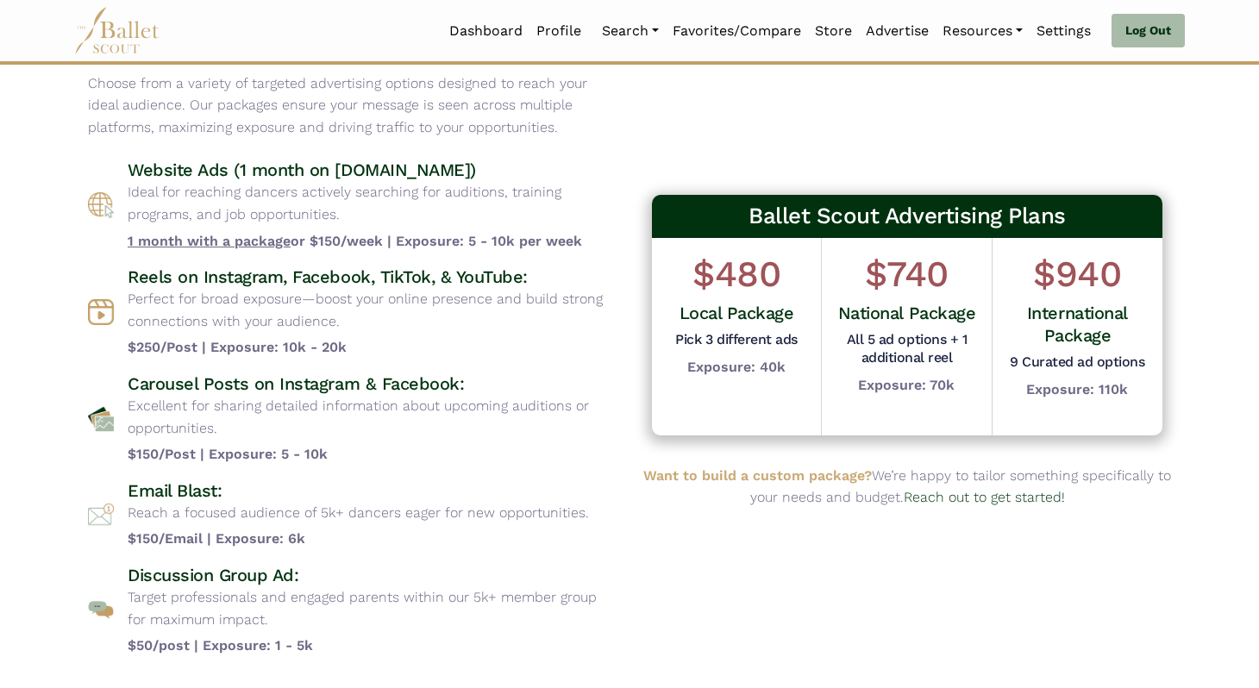
scroll to position [88, 0]
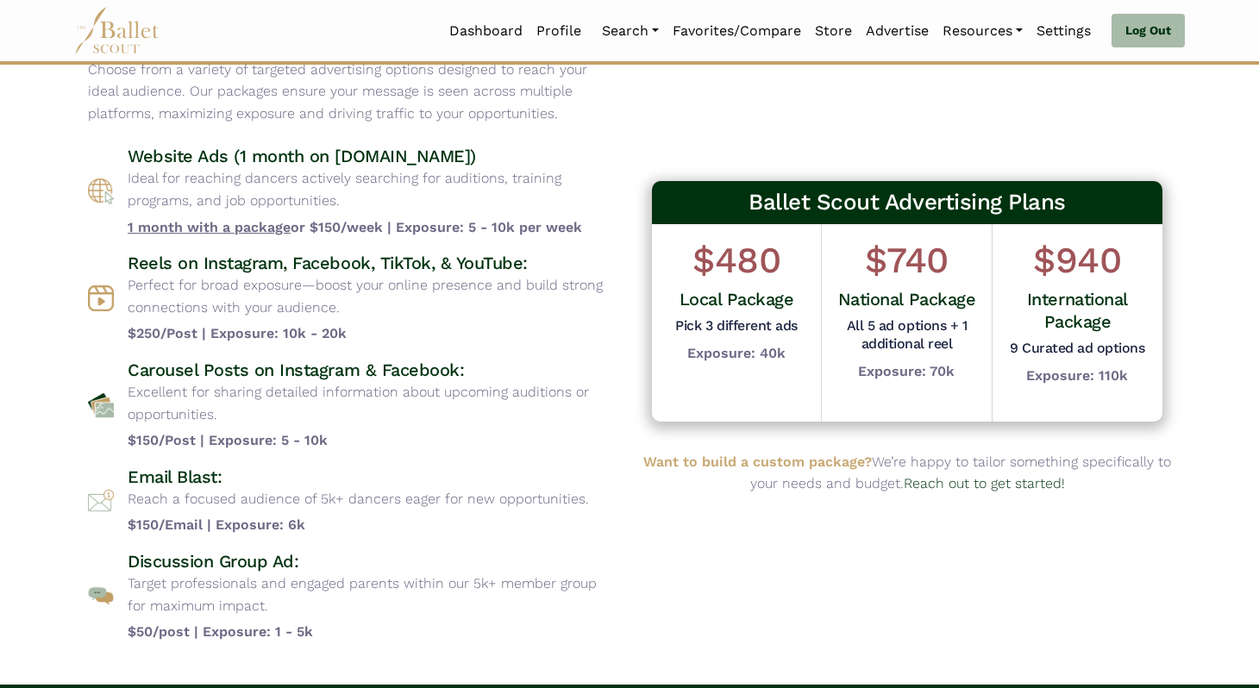
drag, startPoint x: 130, startPoint y: 157, endPoint x: 581, endPoint y: 223, distance: 455.2
click at [581, 223] on div "Website Ads (1 month on [DOMAIN_NAME]) Ideal for reaching dancers actively sear…" at bounding box center [372, 191] width 488 height 93
click at [580, 223] on b "1 month with a package or $150/week | Exposure: 5 - 10k per week" at bounding box center [372, 228] width 488 height 22
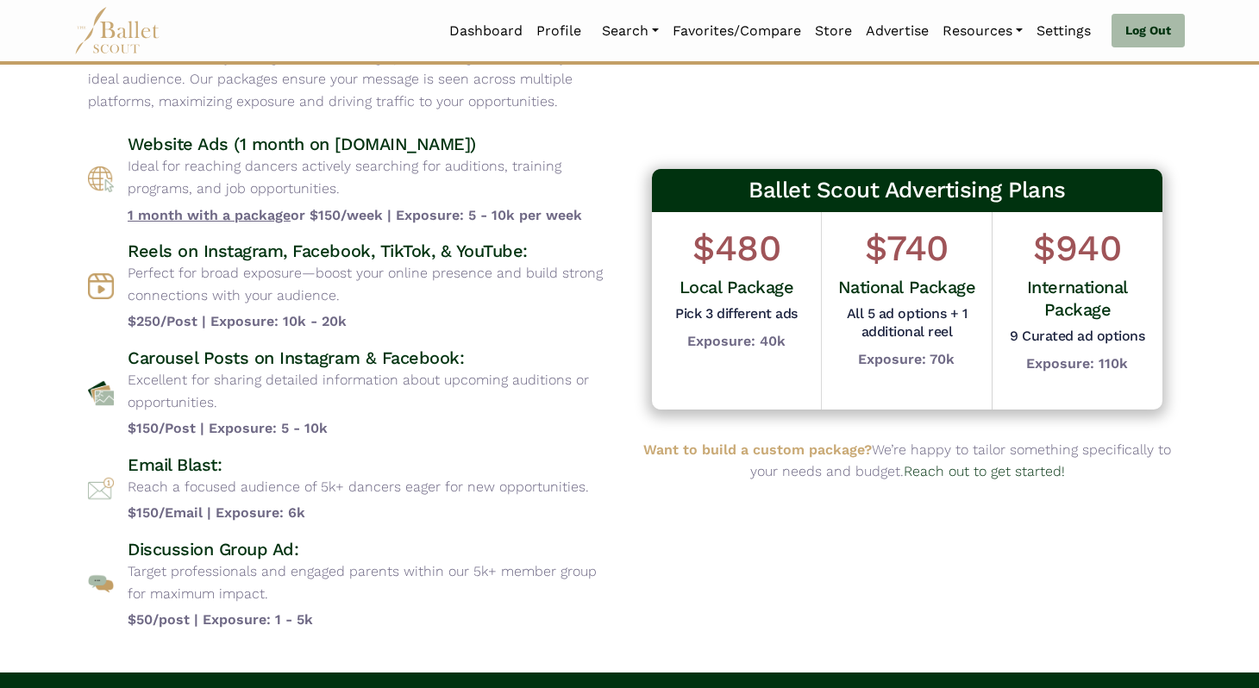
scroll to position [99, 0]
